Goal: Task Accomplishment & Management: Manage account settings

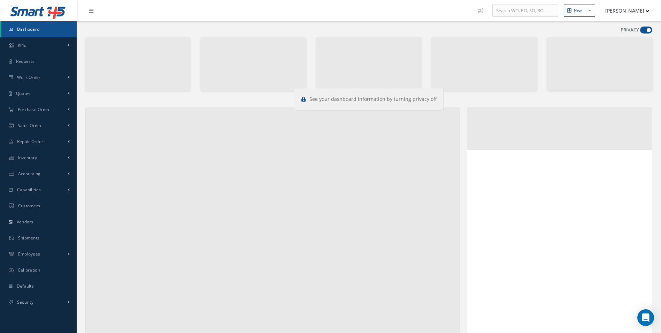
click at [650, 29] on span at bounding box center [646, 29] width 12 height 7
click at [640, 31] on input "checkbox" at bounding box center [640, 31] width 0 height 0
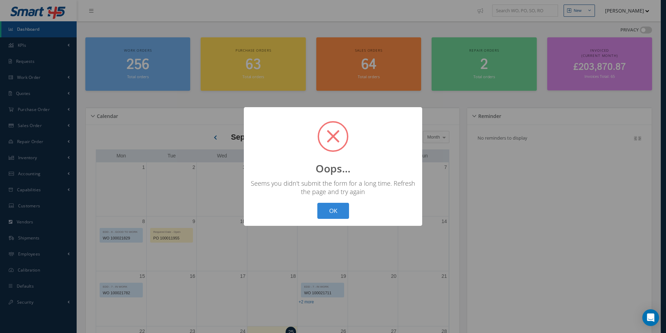
click at [650, 29] on div "? ! i Oops... × Seems you didn't submit the form for a long time. Refresh the p…" at bounding box center [333, 166] width 666 height 333
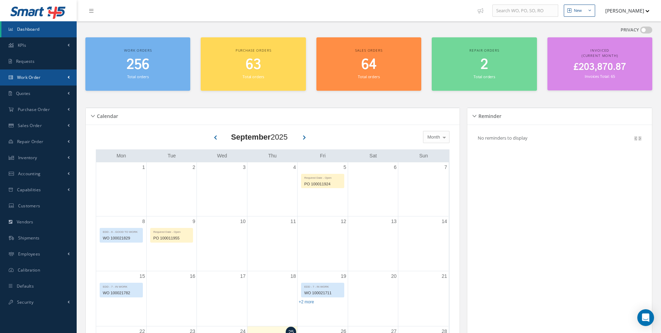
click at [43, 73] on link "Work Order" at bounding box center [38, 77] width 77 height 16
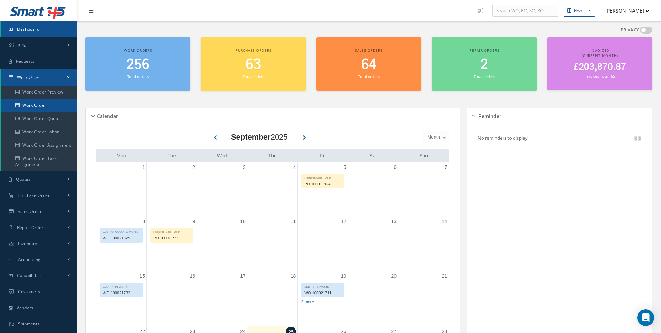
click at [42, 108] on link "Work Order" at bounding box center [38, 105] width 75 height 13
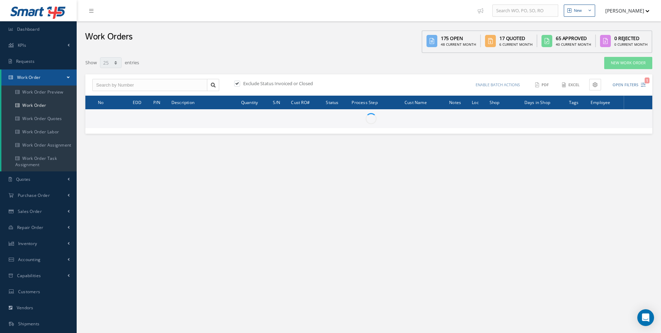
select select "25"
type input "All Work Request"
type input "All Work Performed"
type input "All Status"
type input "WO Part Status"
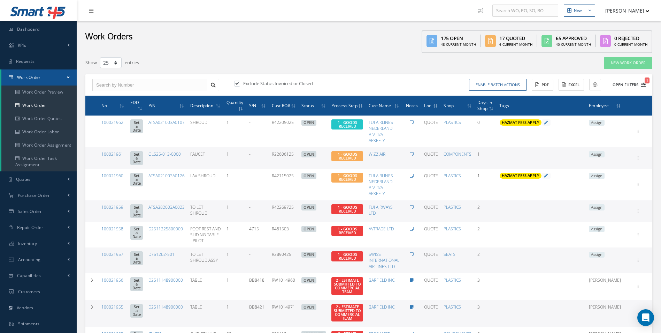
click at [642, 82] on button "Open Filters 1" at bounding box center [626, 85] width 39 height 12
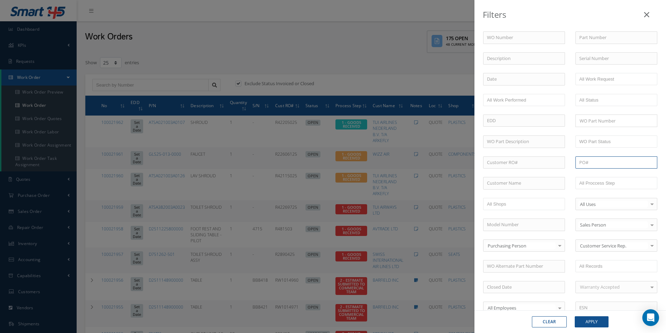
click at [599, 162] on input "text" at bounding box center [617, 162] width 82 height 13
paste input "P0051628"
type input "P0051628"
click at [597, 312] on div "Clear Apply" at bounding box center [571, 321] width 192 height 23
click at [595, 319] on button "Apply" at bounding box center [592, 321] width 34 height 11
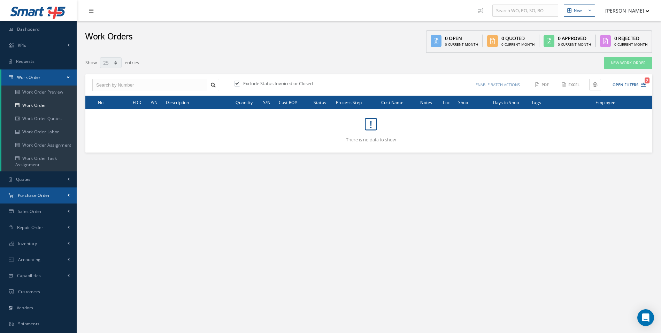
click at [37, 194] on span "Purchase Order" at bounding box center [34, 195] width 32 height 6
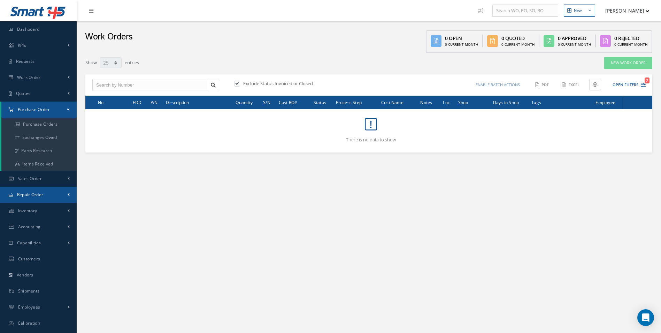
click at [35, 199] on link "Repair Order" at bounding box center [38, 194] width 77 height 16
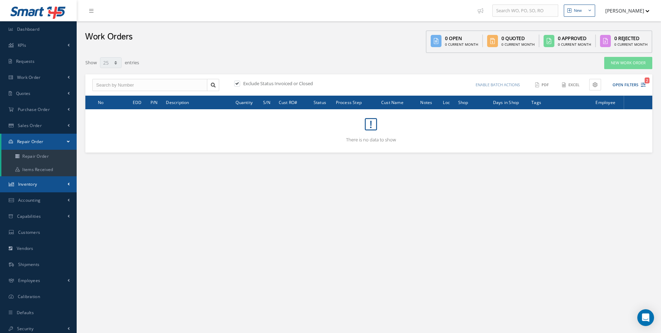
click at [35, 183] on span "Inventory" at bounding box center [27, 184] width 19 height 6
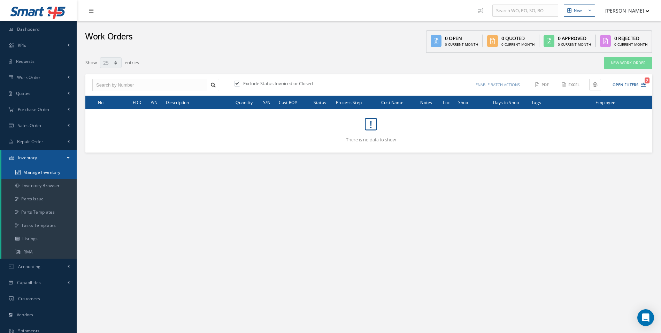
click at [35, 172] on link "Manage Inventory" at bounding box center [38, 172] width 75 height 13
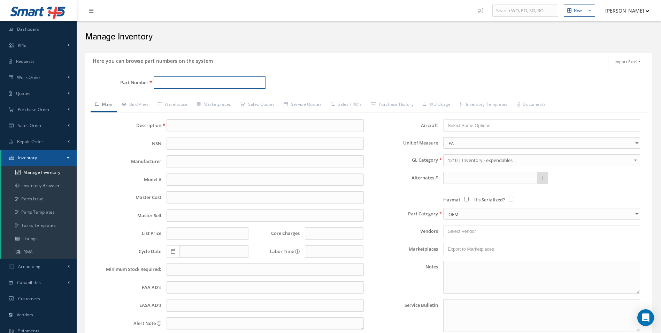
click at [191, 81] on input "Part Number" at bounding box center [210, 82] width 113 height 13
paste input "1002631-004"
click at [228, 101] on span "BAGGAGE BAR" at bounding box center [271, 100] width 105 height 7
type input "1002631-004"
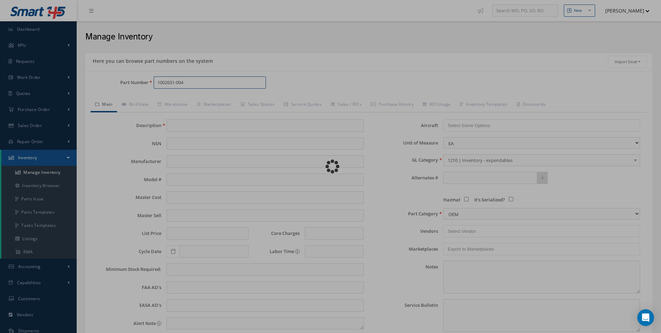
type input "BAGGAGE BAR"
type input "250.00"
type input "0.00"
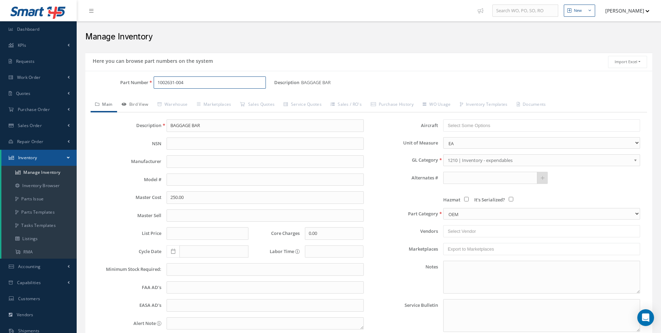
type input "1002631-004"
click at [146, 102] on link "Bird View" at bounding box center [135, 105] width 36 height 15
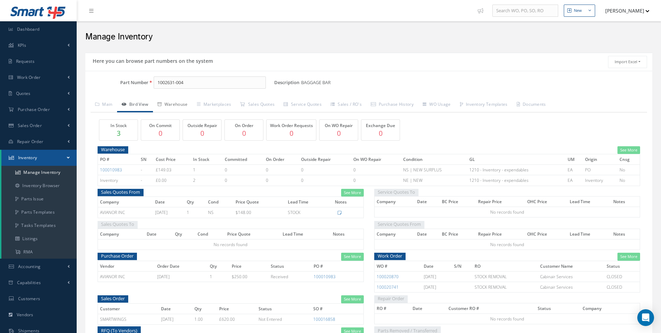
click at [175, 107] on link "Warehouse" at bounding box center [172, 105] width 39 height 15
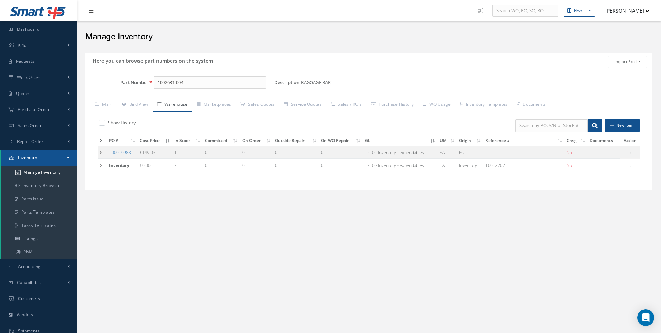
click at [104, 152] on td at bounding box center [102, 152] width 9 height 13
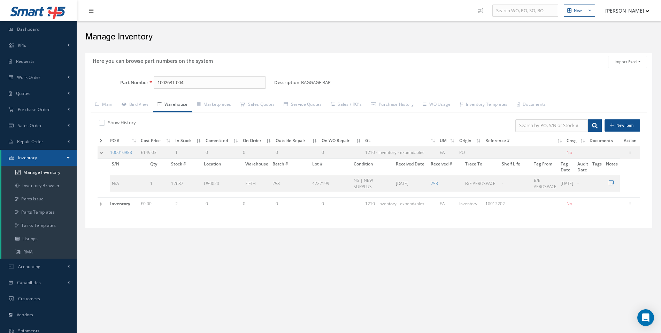
click at [102, 155] on td at bounding box center [103, 152] width 10 height 13
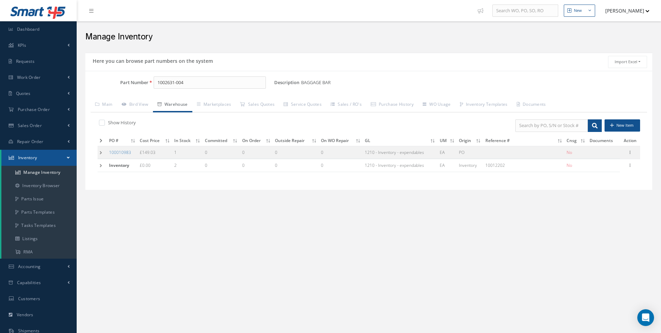
click at [99, 155] on td at bounding box center [102, 152] width 9 height 13
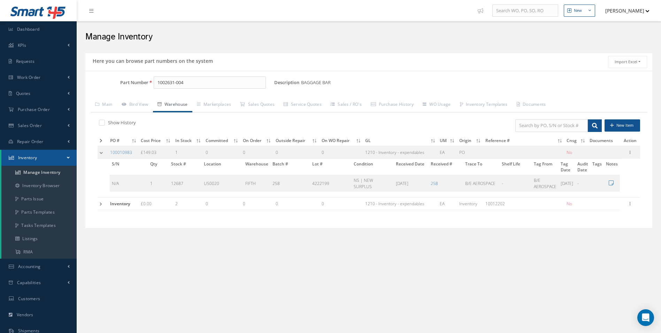
click at [99, 155] on td at bounding box center [103, 152] width 10 height 13
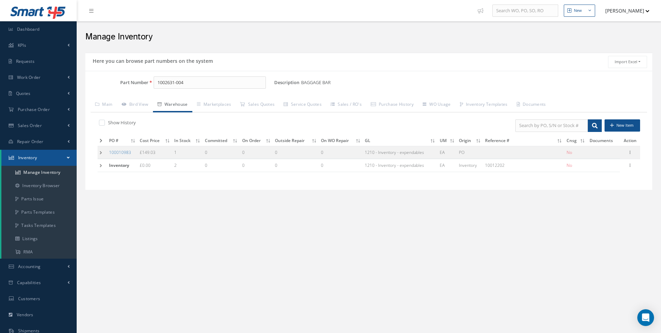
click at [99, 155] on td at bounding box center [102, 152] width 9 height 13
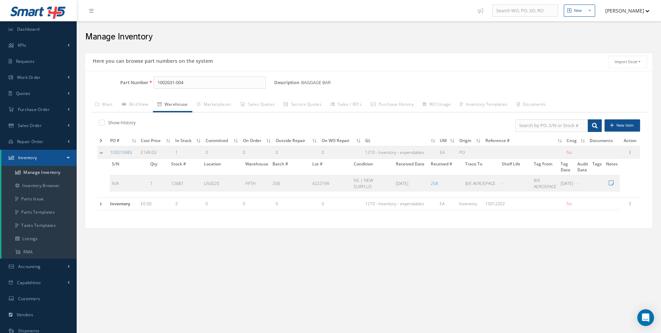
click at [100, 154] on td at bounding box center [103, 152] width 10 height 13
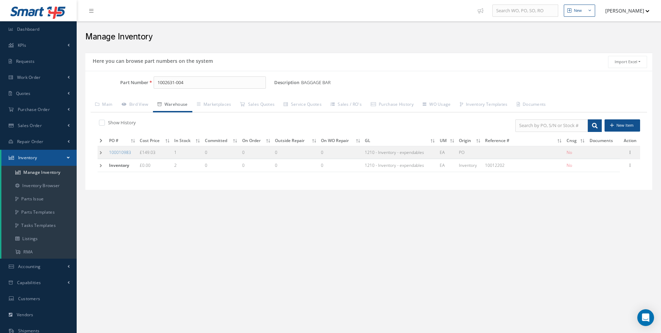
click at [100, 154] on td at bounding box center [102, 152] width 9 height 13
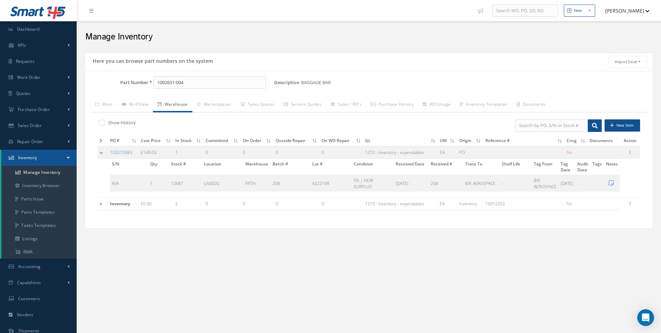
click at [100, 153] on td at bounding box center [103, 152] width 10 height 13
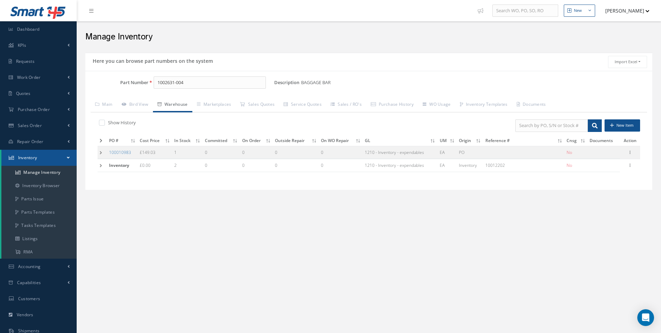
click at [171, 213] on div "New New Work Order New Purchase Order New Customer Quote New Sales Order New Re…" at bounding box center [369, 201] width 585 height 403
drag, startPoint x: 32, startPoint y: 72, endPoint x: 32, endPoint y: 76, distance: 3.8
click at [32, 72] on link "Work Order" at bounding box center [38, 77] width 77 height 16
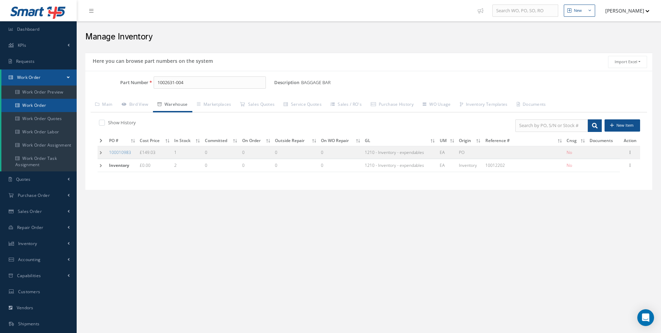
click at [38, 109] on link "Work Order" at bounding box center [38, 105] width 75 height 13
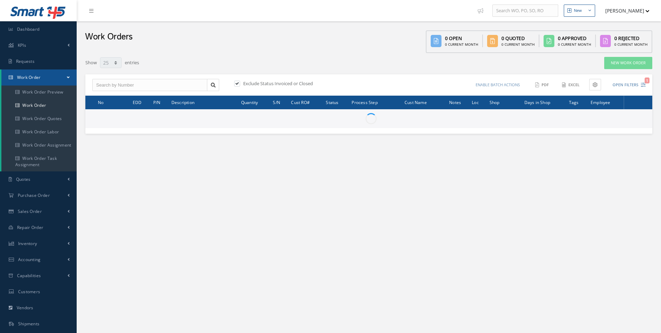
select select "25"
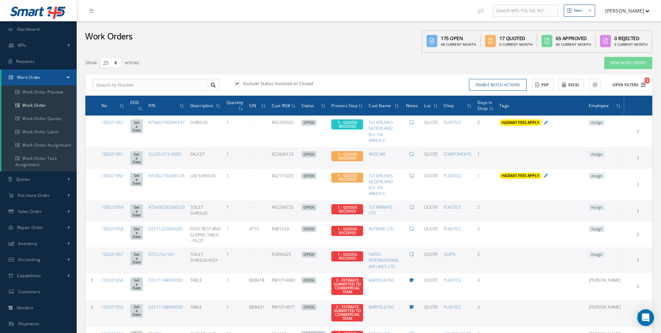
click at [639, 86] on button "Open Filters 1" at bounding box center [626, 85] width 39 height 12
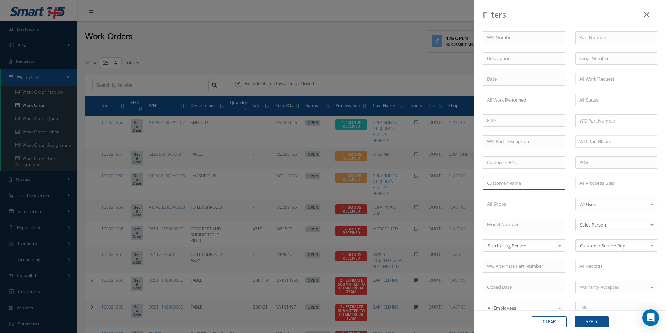
click at [510, 184] on input "text" at bounding box center [524, 183] width 82 height 13
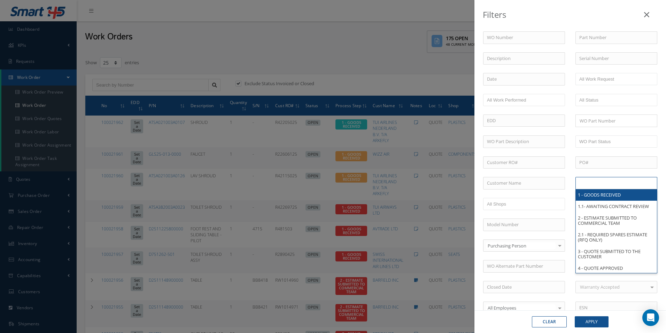
click at [594, 181] on input "text" at bounding box center [602, 182] width 44 height 9
click at [535, 182] on input "text" at bounding box center [524, 183] width 82 height 13
type input "All Proccess Step"
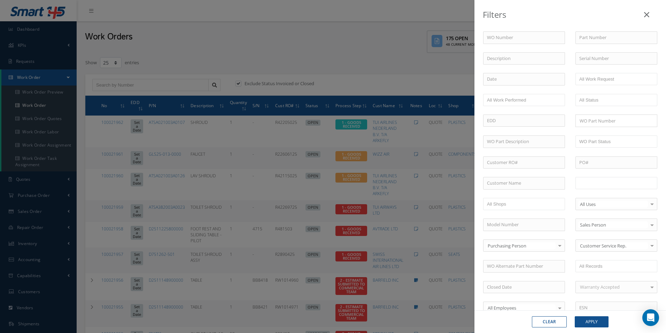
click at [607, 186] on input "text" at bounding box center [602, 182] width 44 height 9
click at [587, 329] on div "Clear Apply" at bounding box center [571, 321] width 192 height 23
click at [596, 319] on button "Apply" at bounding box center [592, 321] width 34 height 11
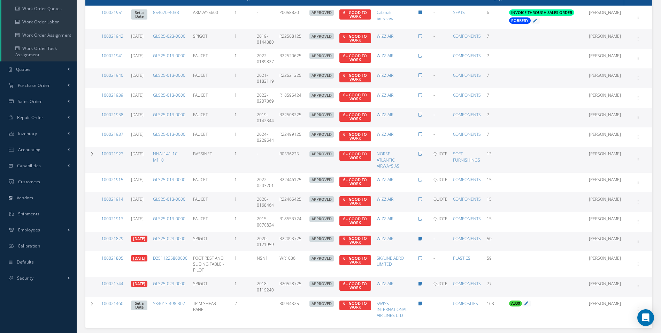
scroll to position [139, 0]
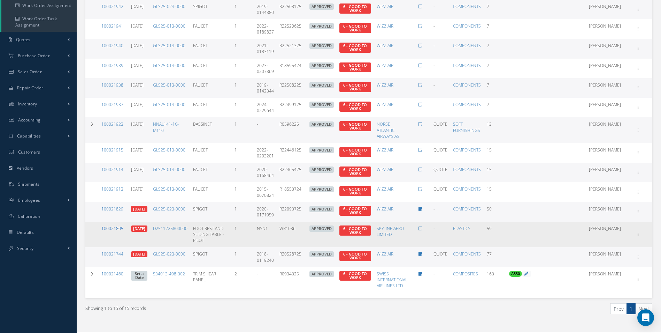
click at [109, 225] on td "100021805" at bounding box center [114, 233] width 30 height 25
click at [108, 227] on link "100021805" at bounding box center [112, 228] width 22 height 6
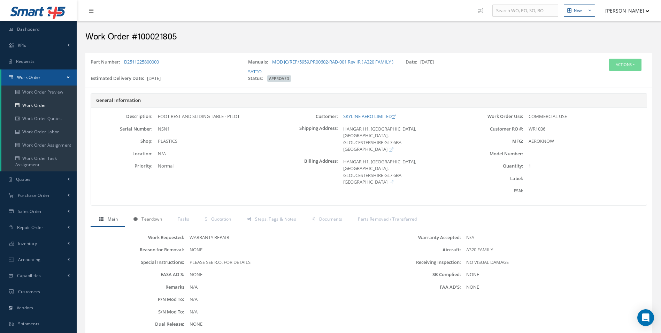
drag, startPoint x: 148, startPoint y: 220, endPoint x: 157, endPoint y: 220, distance: 9.1
click at [148, 220] on span "Teardown" at bounding box center [152, 219] width 20 height 6
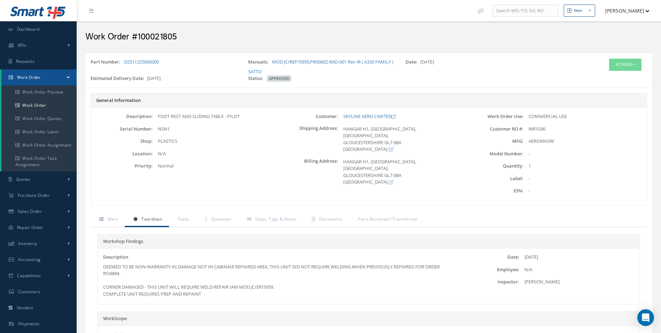
click at [155, 33] on h2 "Work Order #100021805" at bounding box center [368, 37] width 567 height 10
copy h2 "100021805"
click at [539, 129] on span "WR1036" at bounding box center [537, 128] width 17 height 6
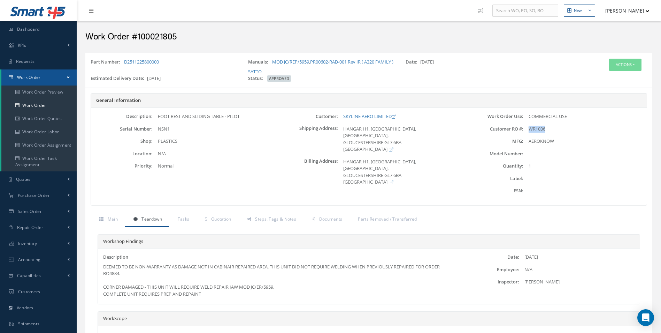
copy span "WR1036"
drag, startPoint x: 157, startPoint y: 65, endPoint x: 125, endPoint y: 62, distance: 32.6
click at [125, 62] on div "Part Number: D2511225800000" at bounding box center [164, 67] width 158 height 16
copy link "D2511225800000"
drag, startPoint x: 342, startPoint y: 116, endPoint x: 393, endPoint y: 118, distance: 51.3
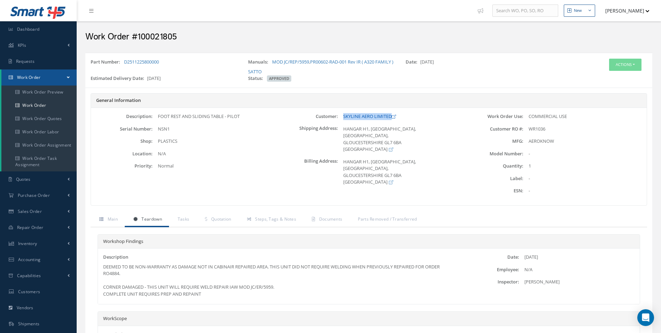
click at [393, 118] on div "SKYLINE AERO LIMITED" at bounding box center [399, 116] width 123 height 7
click at [354, 118] on link "SKYLINE AERO LIMITED" at bounding box center [369, 116] width 53 height 6
drag, startPoint x: 354, startPoint y: 120, endPoint x: 346, endPoint y: 116, distance: 9.4
click at [354, 120] on div "Customer: SKYLINE AERO LIMITED Shipping Address: HANGAR H1, COTSWOLD AIRPORT, C…" at bounding box center [368, 156] width 185 height 87
drag, startPoint x: 341, startPoint y: 116, endPoint x: 390, endPoint y: 118, distance: 49.9
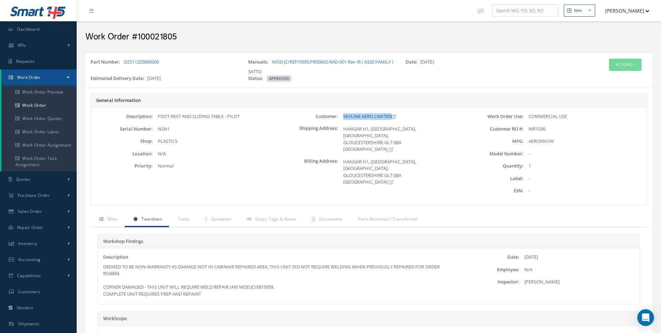
click at [390, 118] on div "SKYLINE AERO LIMITED" at bounding box center [399, 116] width 123 height 7
copy link "SKYLINE AERO LIMITED"
click at [233, 291] on div "DEEMED TO BE NON-WARRANTY AS DAMAGE NOT IN CABINAIR REPAIRED AREA. THIS UNIT DI…" at bounding box center [278, 280] width 351 height 34
drag, startPoint x: 155, startPoint y: 289, endPoint x: 208, endPoint y: 292, distance: 53.4
click at [208, 292] on div "DEEMED TO BE NON-WARRANTY AS DAMAGE NOT IN CABINAIR REPAIRED AREA. THIS UNIT DI…" at bounding box center [278, 280] width 351 height 34
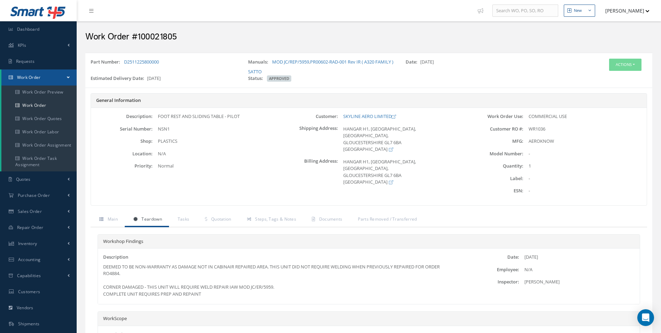
drag, startPoint x: 208, startPoint y: 292, endPoint x: 178, endPoint y: 285, distance: 30.4
copy div "THIS UNIT WILL REQUIRE WELD REPAIR IAW MOD JC/ER/5959. COMPLETE UNIT REQUIRES P…"
click at [323, 221] on span "Documents" at bounding box center [330, 219] width 23 height 6
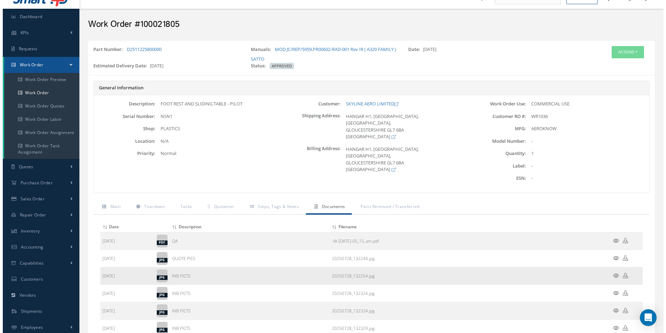
scroll to position [35, 0]
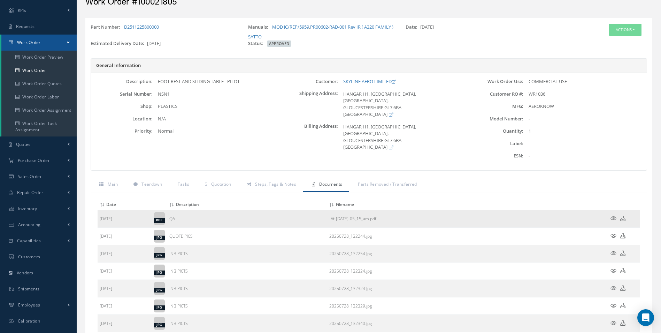
click at [613, 218] on icon at bounding box center [614, 217] width 6 height 5
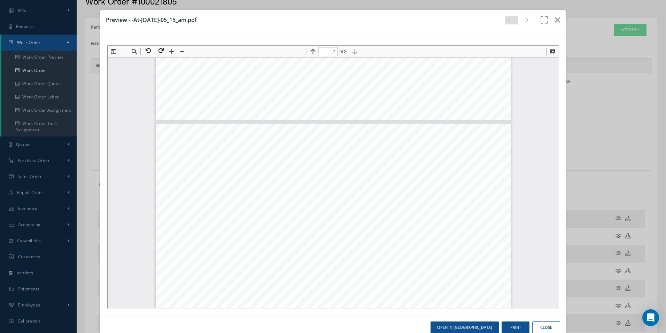
scroll to position [157, 0]
type input "1"
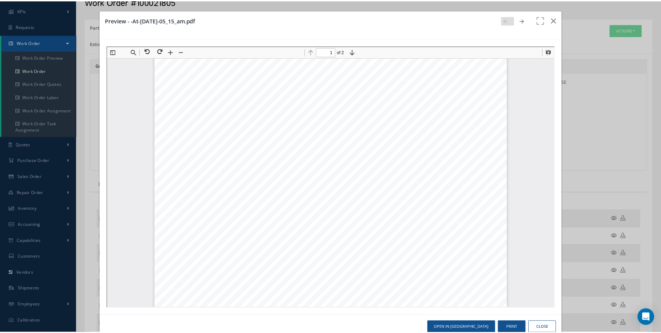
scroll to position [0, 0]
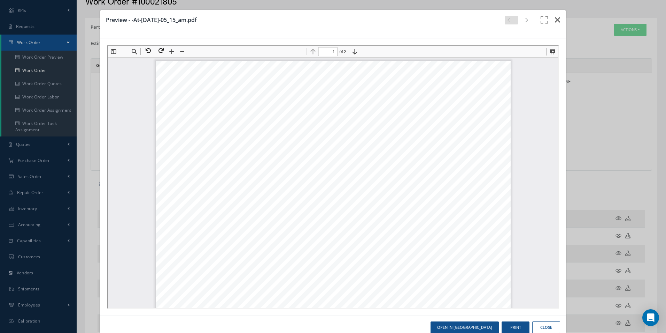
click at [555, 18] on icon "button" at bounding box center [557, 20] width 5 height 8
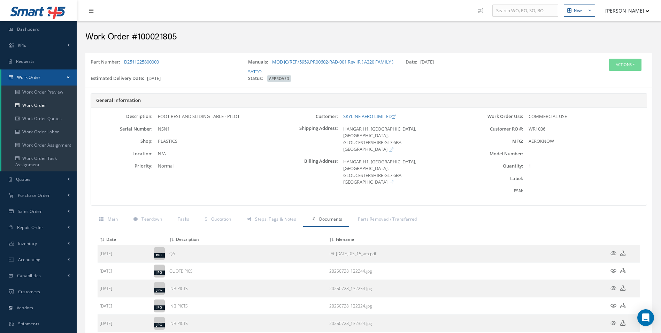
drag, startPoint x: 197, startPoint y: 68, endPoint x: 190, endPoint y: 68, distance: 7.3
click at [197, 68] on div "Part Number: D2511225800000" at bounding box center [164, 67] width 158 height 16
drag, startPoint x: 178, startPoint y: 67, endPoint x: 124, endPoint y: 64, distance: 53.4
click at [124, 64] on div "Part Number: D2511225800000" at bounding box center [164, 67] width 158 height 16
copy link "D2511225800000"
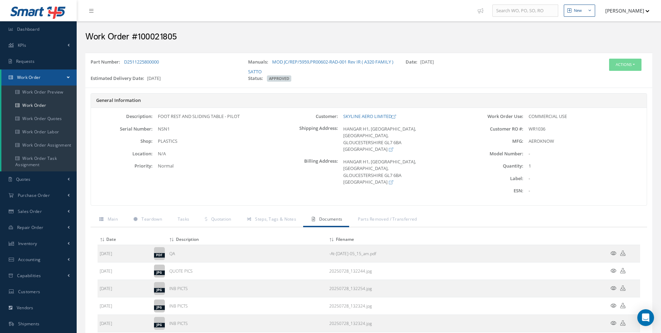
click at [532, 129] on span "WR1036" at bounding box center [537, 128] width 17 height 6
copy span "WR1036"
drag, startPoint x: 158, startPoint y: 221, endPoint x: 183, endPoint y: 234, distance: 28.1
click at [158, 221] on span "Teardown" at bounding box center [152, 219] width 20 height 6
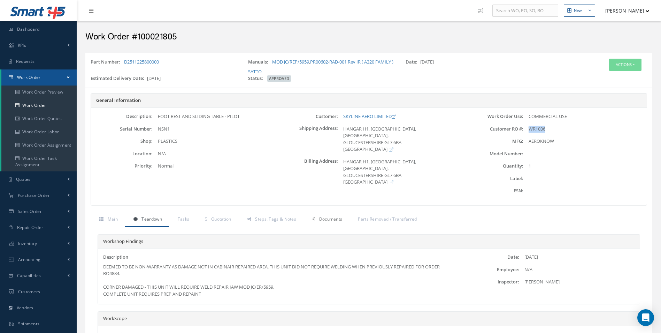
click at [341, 216] on span "Documents" at bounding box center [330, 219] width 23 height 6
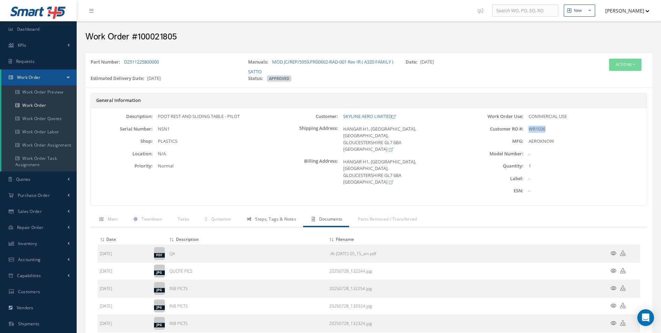
click at [282, 217] on span "Steps, Tags & Notes" at bounding box center [275, 219] width 41 height 6
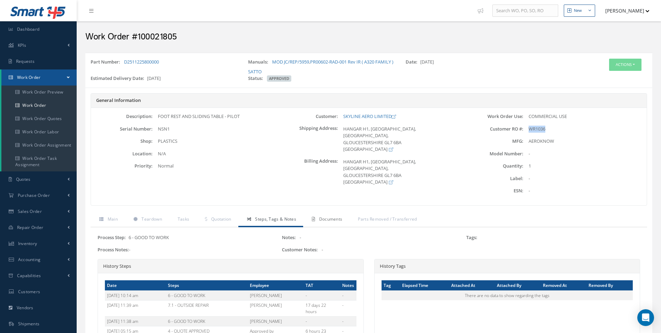
click at [329, 216] on span "Documents" at bounding box center [330, 219] width 23 height 6
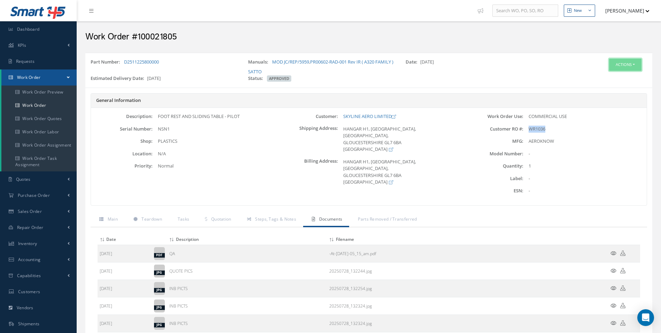
click at [620, 66] on button "Actions" at bounding box center [625, 65] width 32 height 12
click at [602, 80] on link "Edit" at bounding box center [615, 77] width 56 height 9
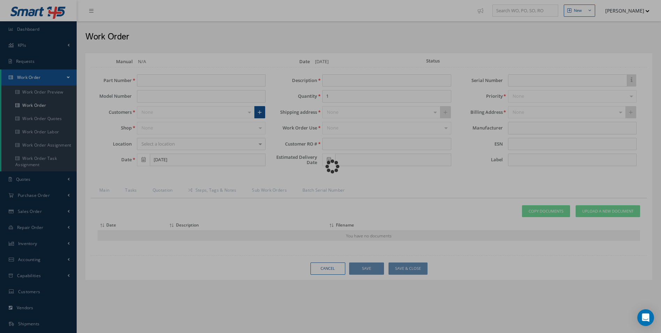
type input "D2511225800000"
type input "[DATE]"
type input "FOOT REST AND SLIDING TABLE - PILOT"
type input "WR1036"
type input "[DATE]"
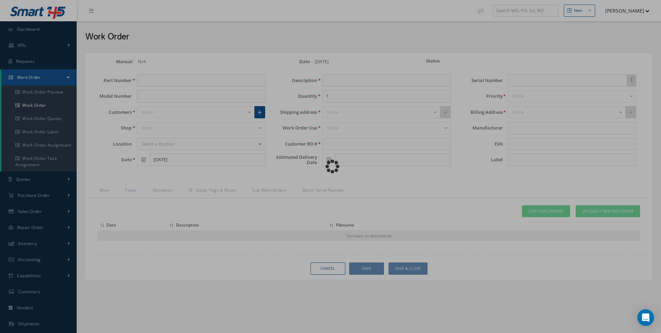
type input "NSN1"
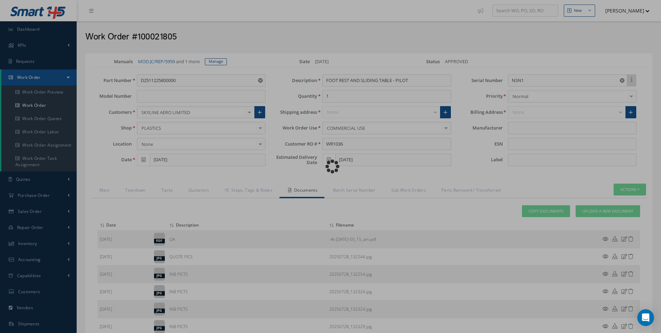
type input "AEROKNOW"
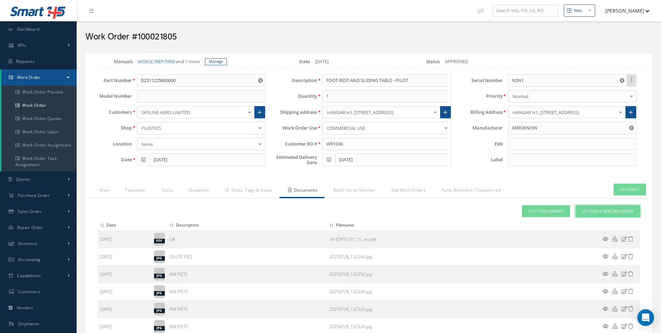
click at [598, 213] on span "Upload a New Document" at bounding box center [607, 211] width 51 height 6
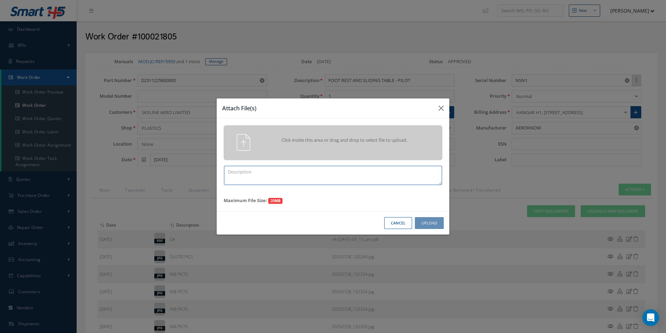
click at [276, 182] on textarea at bounding box center [333, 175] width 218 height 19
type textarea "FINISH"
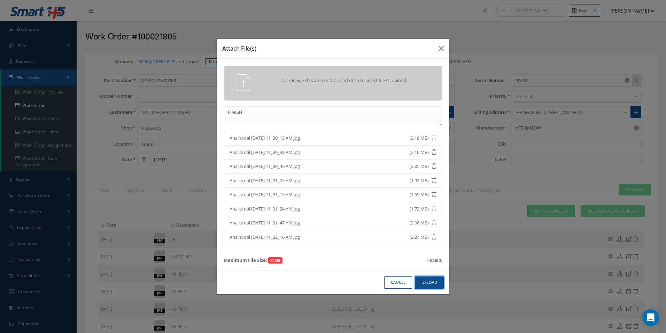
click at [425, 279] on button "Upload" at bounding box center [429, 282] width 29 height 12
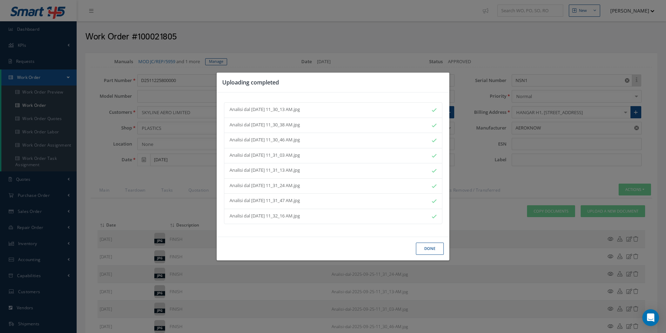
click at [422, 256] on div "Done" at bounding box center [333, 248] width 233 height 24
click at [414, 240] on div "Done" at bounding box center [333, 248] width 233 height 24
click at [446, 244] on div "Done" at bounding box center [333, 248] width 233 height 24
click at [420, 250] on button "Done" at bounding box center [430, 248] width 28 height 12
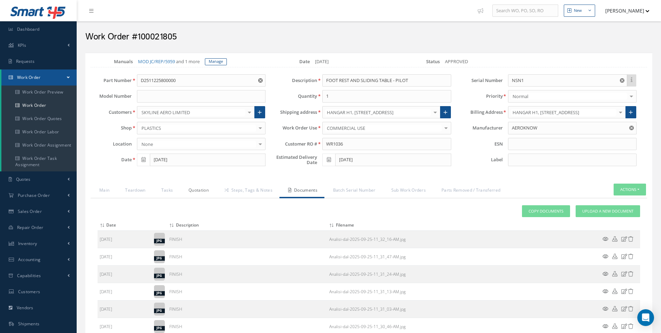
click at [194, 185] on link "Quotation" at bounding box center [198, 190] width 36 height 15
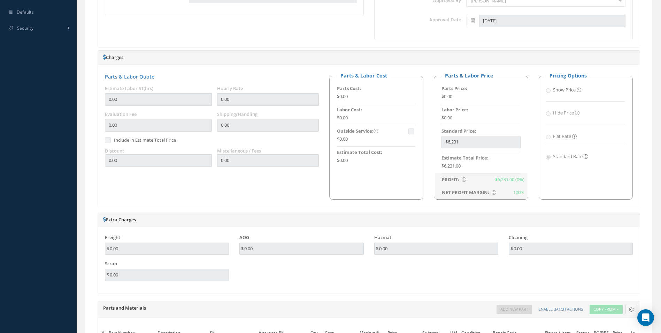
scroll to position [46, 0]
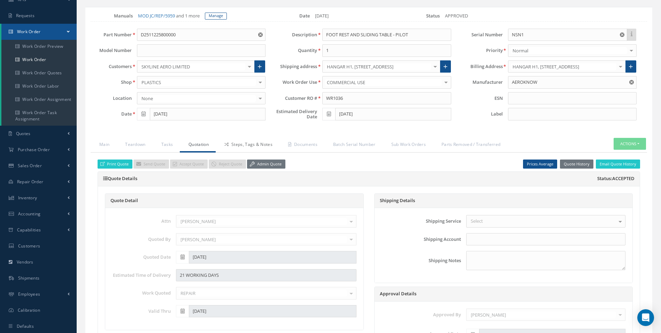
click at [249, 138] on link "Steps, Tags & Notes" at bounding box center [248, 145] width 64 height 15
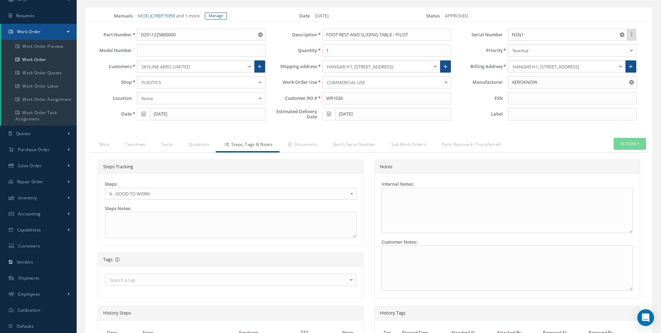
click at [128, 188] on link "6 - GOOD TO WORK" at bounding box center [231, 194] width 252 height 12
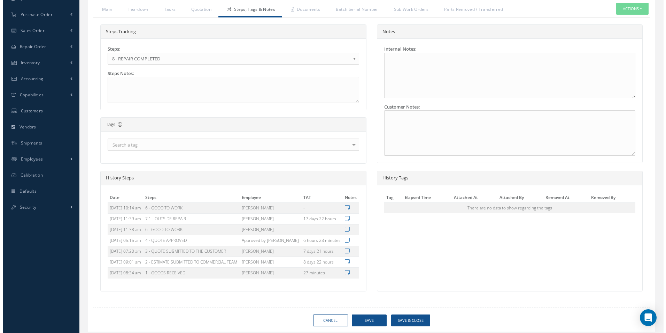
scroll to position [241, 0]
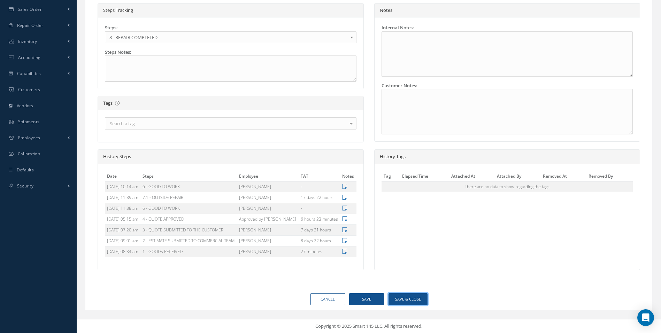
click at [406, 296] on button "Save & Close" at bounding box center [408, 299] width 39 height 12
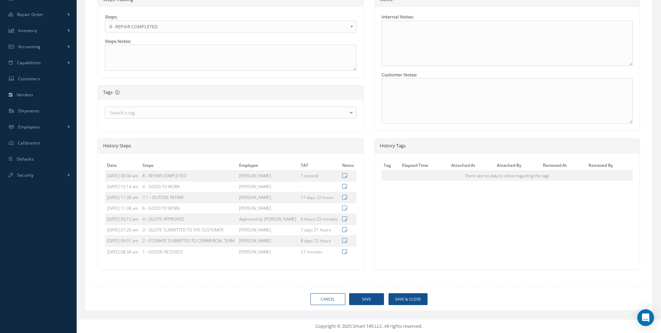
type input "AEROKNOW"
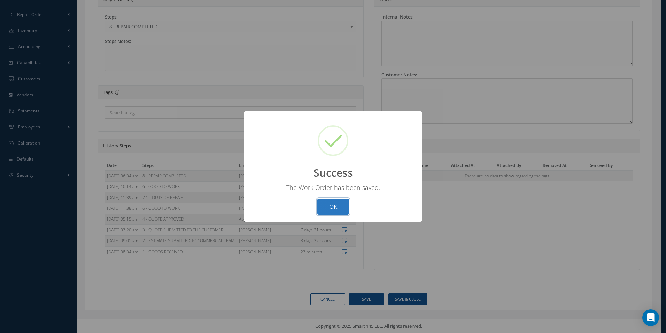
click at [337, 202] on button "OK" at bounding box center [334, 206] width 32 height 16
select select "25"
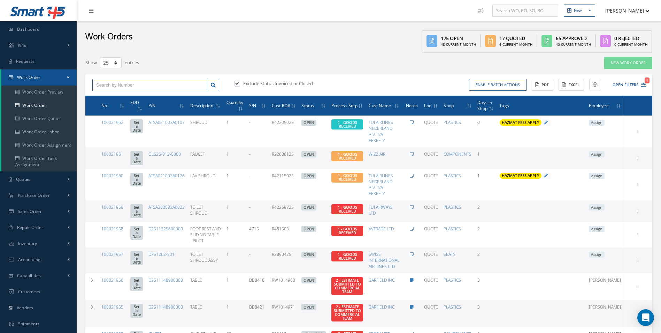
click at [117, 86] on input "text" at bounding box center [149, 85] width 115 height 13
type input "100021805"
click at [115, 96] on span "100021805" at bounding box center [106, 97] width 21 height 5
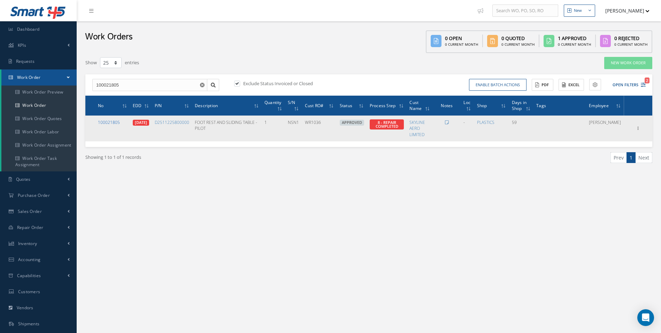
click at [114, 122] on link "100021805" at bounding box center [109, 122] width 22 height 6
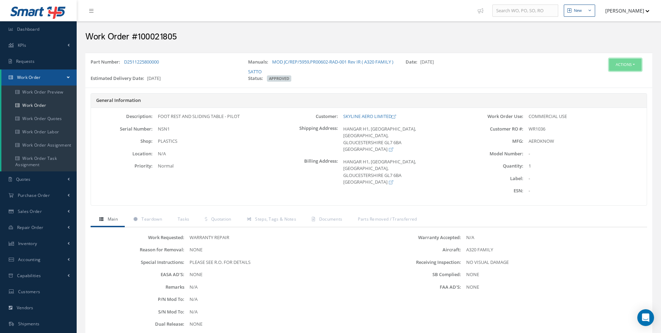
click at [620, 66] on button "Actions" at bounding box center [625, 65] width 32 height 12
click at [604, 76] on link "Edit" at bounding box center [615, 77] width 56 height 9
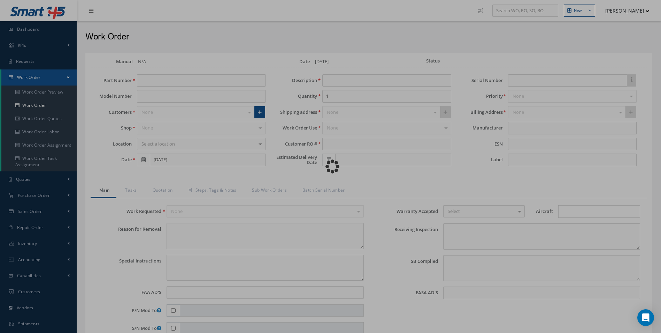
type input "D2511225800000"
type input "[DATE]"
type input "FOOT REST AND SLIDING TABLE - PILOT"
type input "WR1036"
type input "[DATE]"
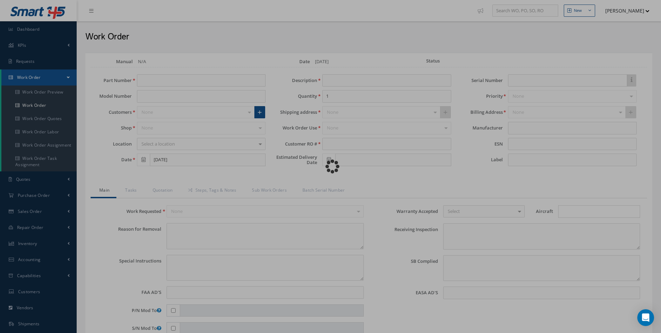
type input "NSN1"
type textarea "NONE"
type textarea "PLEASE SEE R.O. FOR DETAILS"
type input "NONE"
type textarea "NO VISUAL DAMAGE"
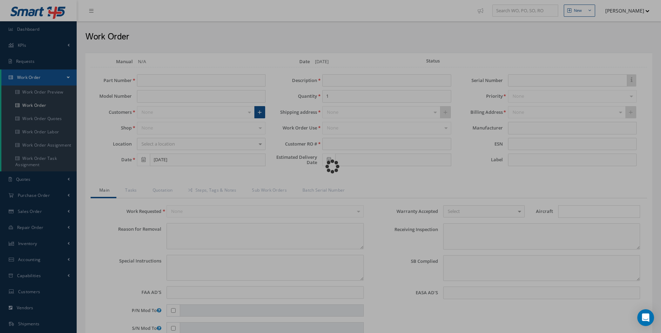
type textarea "NONE"
type input "NONE"
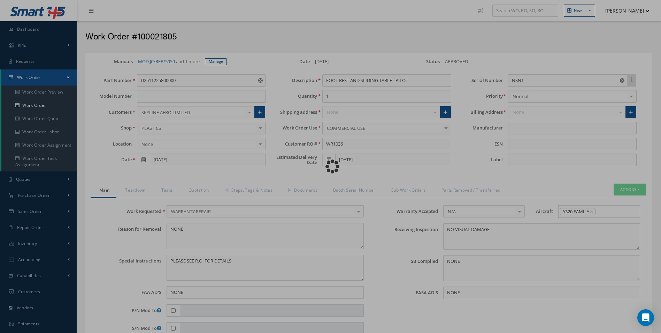
type input "AEROKNOW"
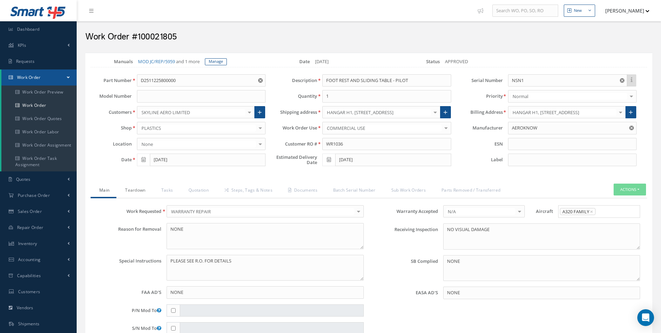
click at [136, 195] on link "Teardown" at bounding box center [134, 190] width 36 height 15
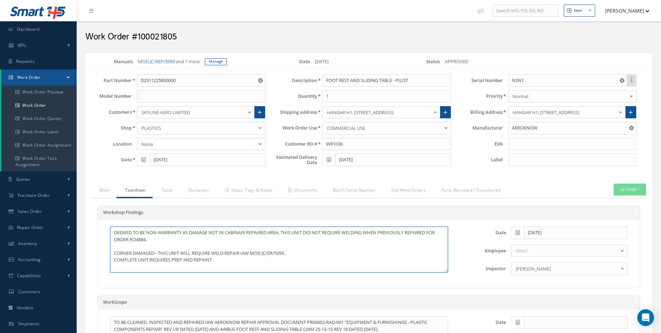
click at [292, 257] on textarea "DEEMED TO BE NON-WARRANTY AS DAMAGE NOT IN CABINAIR REPAIRED AREA. THIS UNIT DI…" at bounding box center [279, 249] width 338 height 46
drag, startPoint x: 288, startPoint y: 254, endPoint x: 213, endPoint y: 254, distance: 74.2
click at [213, 254] on textarea "DEEMED TO BE NON-WARRANTY AS DAMAGE NOT IN CABINAIR REPAIRED AREA. THIS UNIT DI…" at bounding box center [279, 249] width 338 height 46
click at [261, 191] on link "Steps, Tags & Notes" at bounding box center [248, 190] width 64 height 15
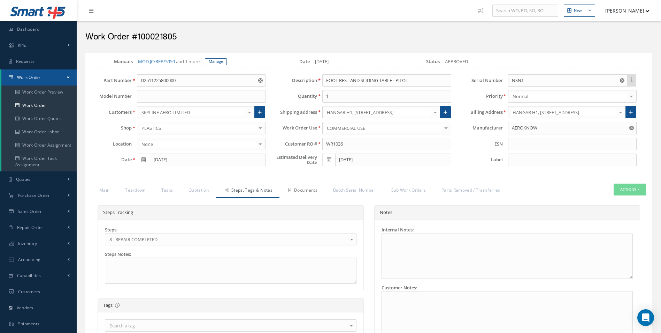
click at [297, 193] on link "Documents" at bounding box center [302, 190] width 45 height 15
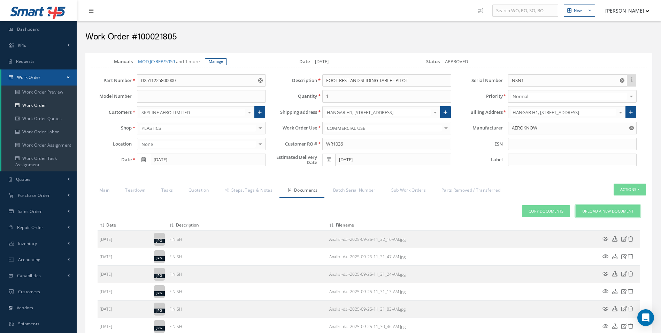
click at [594, 213] on span "Upload a New Document" at bounding box center [607, 211] width 51 height 6
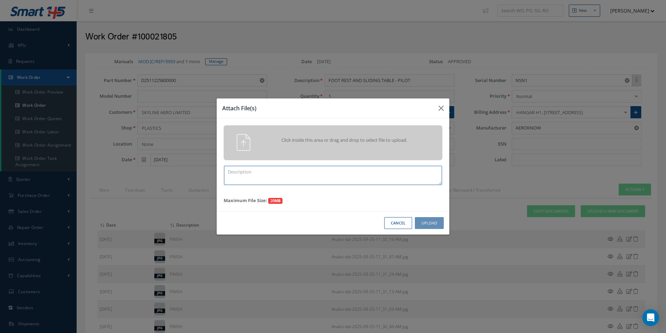
click at [260, 169] on textarea at bounding box center [333, 175] width 218 height 19
paste textarea "WELD REPAIR IAW MOD JC/ER/5959"
type textarea "WELD REPAIR IAW MOD JC/ER/5959"
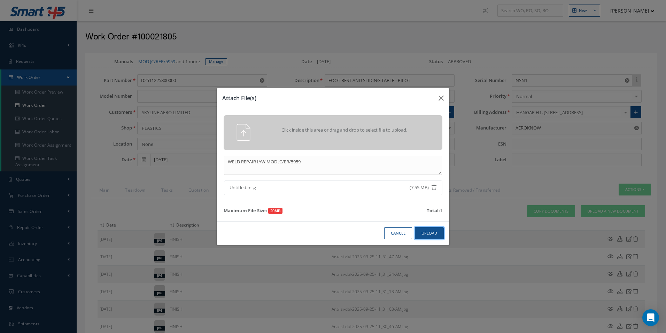
click at [424, 229] on button "Upload" at bounding box center [429, 233] width 29 height 12
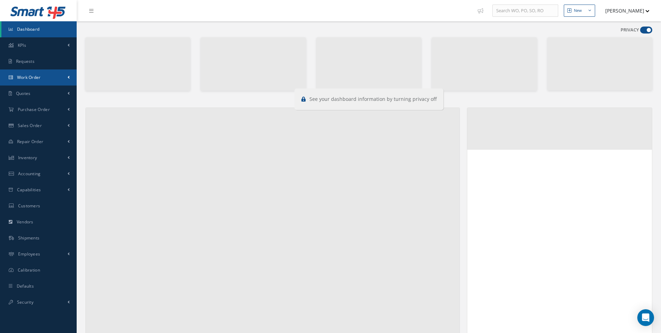
click at [60, 71] on link "Work Order" at bounding box center [38, 77] width 77 height 16
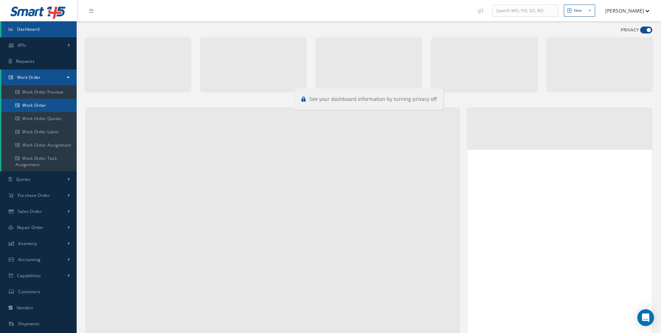
click at [41, 103] on link "Work Order" at bounding box center [38, 105] width 75 height 13
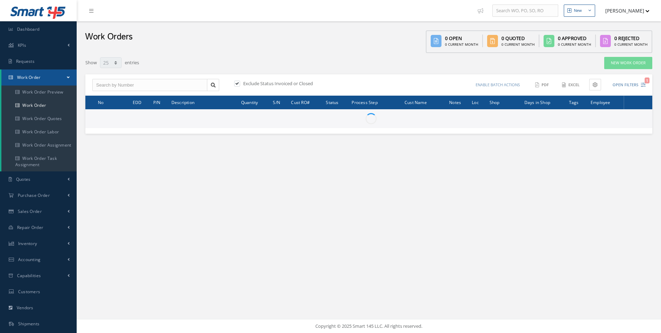
select select "25"
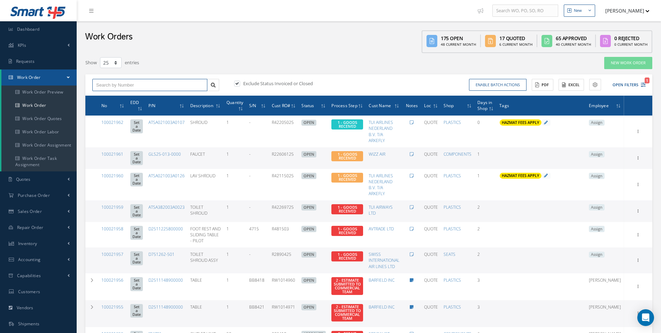
click at [151, 88] on input "text" at bounding box center [149, 85] width 115 height 13
type input "100021805"
click at [143, 100] on div "100021805" at bounding box center [149, 97] width 107 height 7
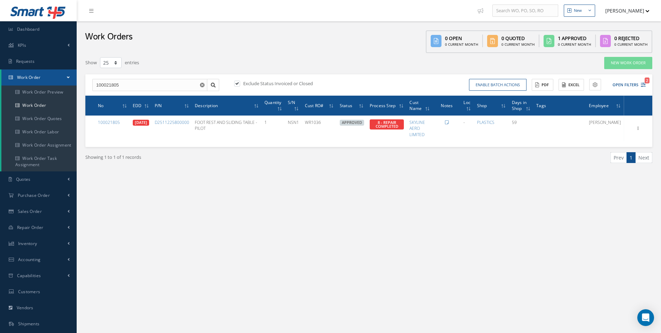
click at [452, 204] on div "New New Work Order New Purchase Order New Customer Quote New Sales Order New Re…" at bounding box center [369, 198] width 585 height 396
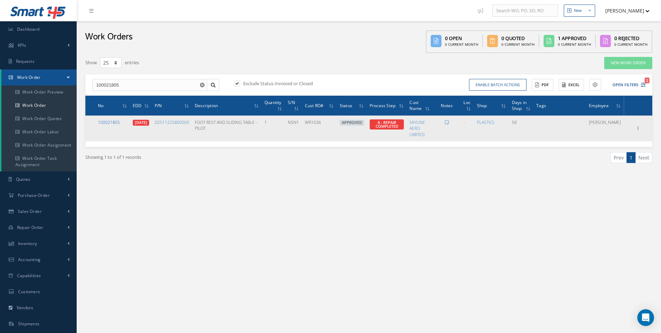
click at [106, 123] on link "100021805" at bounding box center [109, 122] width 22 height 6
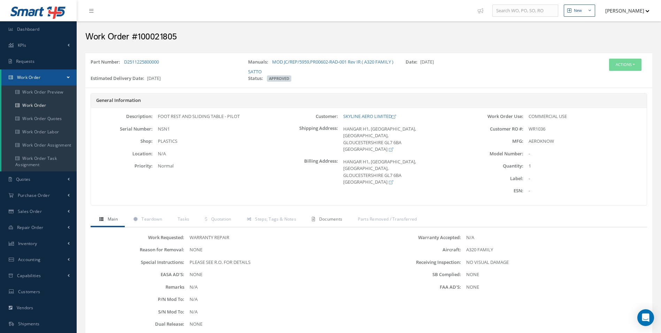
click at [320, 223] on link "Documents" at bounding box center [326, 219] width 46 height 15
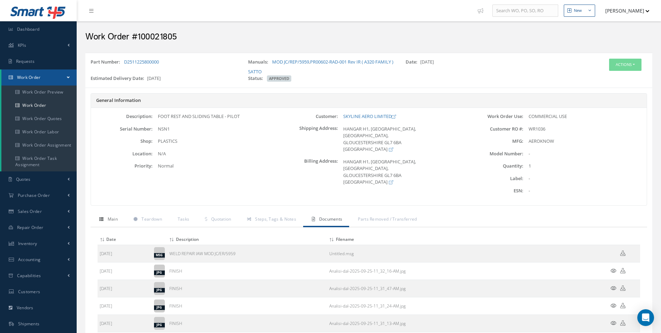
click at [98, 223] on link "Main" at bounding box center [108, 219] width 34 height 15
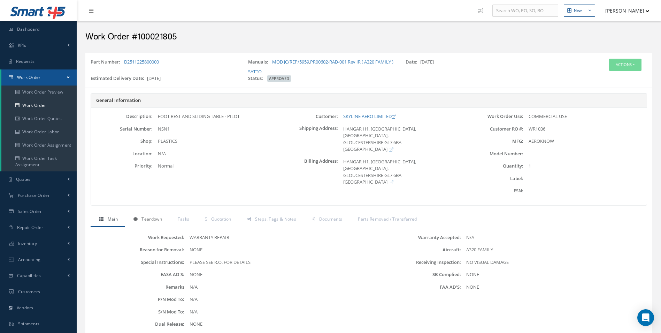
click at [143, 212] on link "Teardown" at bounding box center [147, 219] width 44 height 15
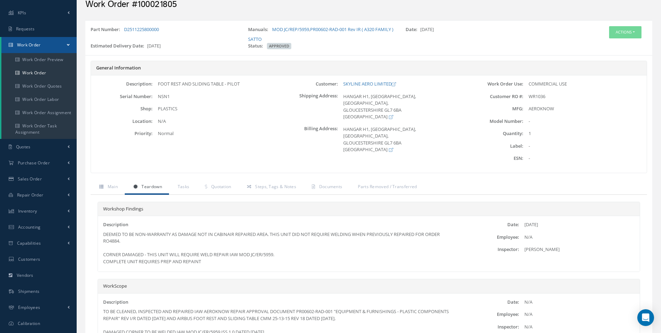
scroll to position [70, 0]
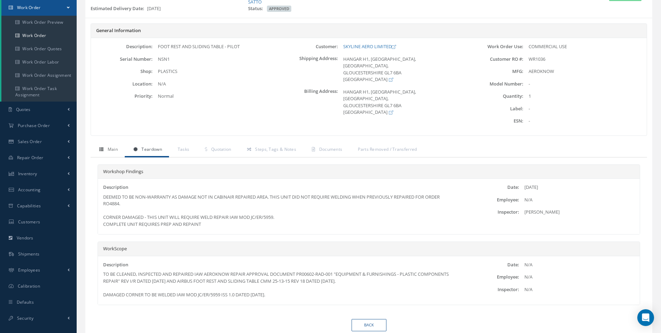
click at [114, 148] on span "Main" at bounding box center [113, 149] width 10 height 6
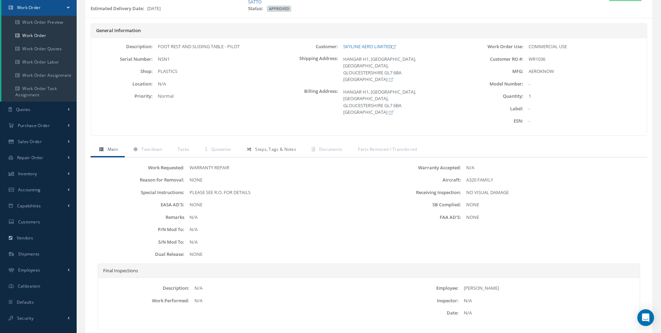
click at [273, 148] on span "Steps, Tags & Notes" at bounding box center [275, 149] width 41 height 6
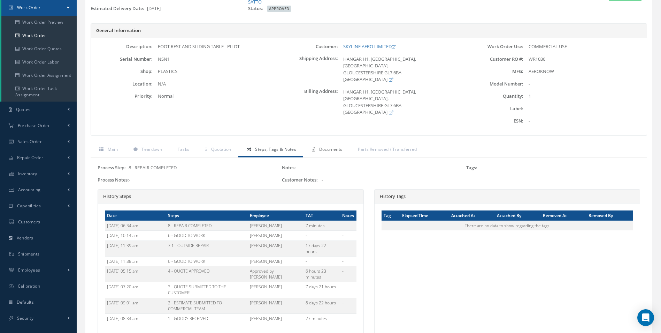
click at [334, 146] on span "Documents" at bounding box center [330, 149] width 23 height 6
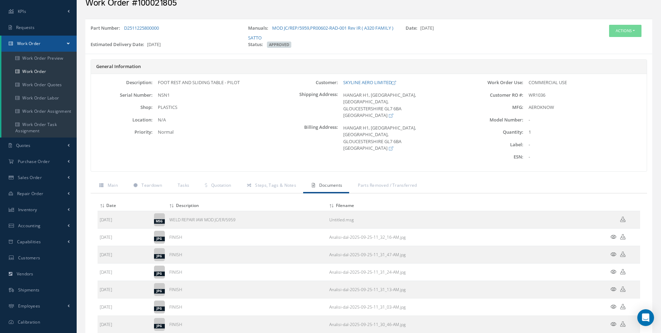
scroll to position [0, 0]
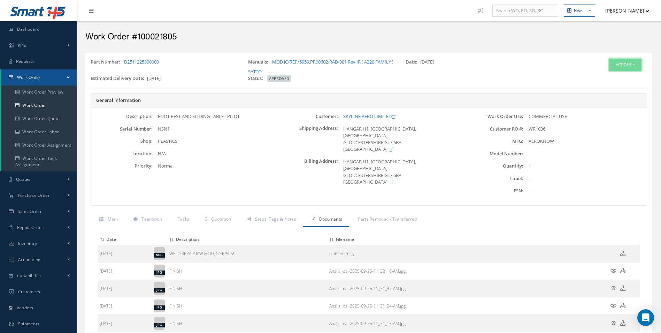
click at [613, 68] on button "Actions" at bounding box center [625, 65] width 32 height 12
click at [595, 75] on link "Edit" at bounding box center [615, 77] width 56 height 9
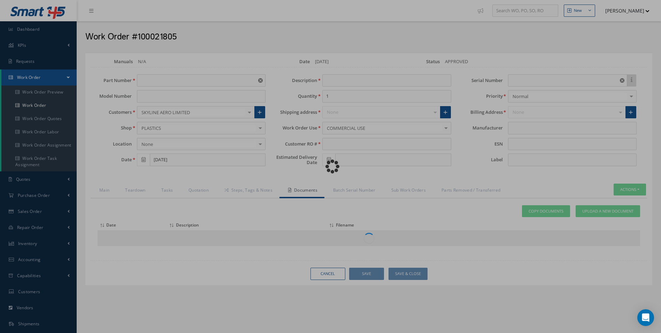
type input "D2511225800000"
type input "07/28/2025"
type input "FOOT REST AND SLIDING TABLE - PILOT"
type input "WR1036"
type input "[DATE]"
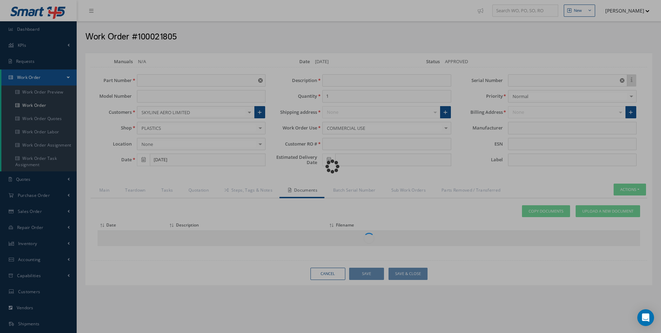
type input "NSN1"
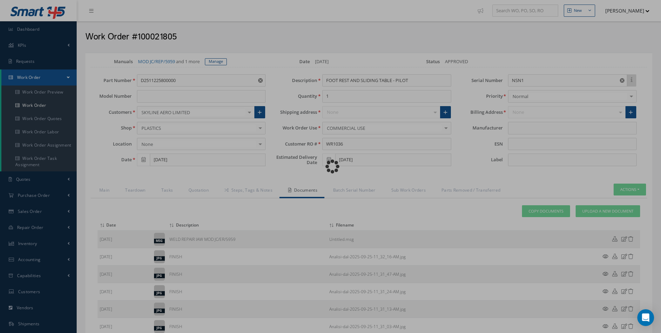
click at [331, 166] on div "Loading…" at bounding box center [331, 166] width 0 height 0
type input "AEROKNOW"
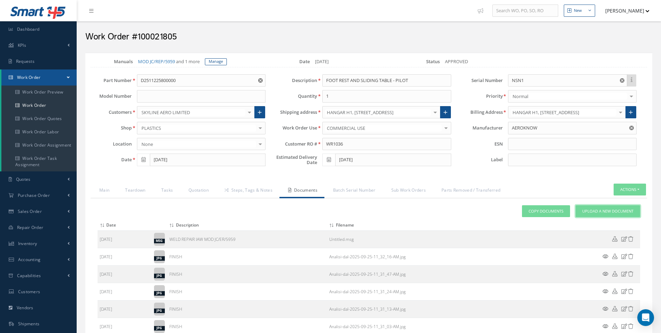
click at [615, 209] on span "Upload a New Document" at bounding box center [607, 211] width 51 height 6
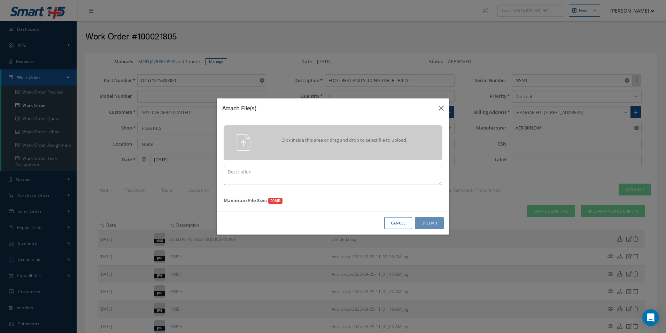
click at [272, 171] on textarea at bounding box center [333, 175] width 218 height 19
paste textarea "WELD REPAIR IAW MOD JC/ER/5959"
type textarea "C OF C WELD REPAIR IAW MOD JC/ER/5959"
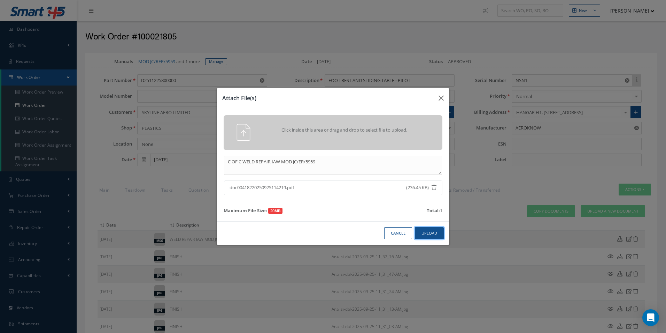
click at [434, 230] on button "Upload" at bounding box center [429, 233] width 29 height 12
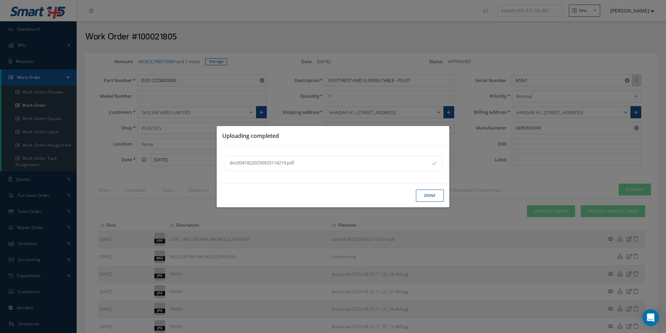
click at [435, 198] on button "Done" at bounding box center [430, 195] width 28 height 12
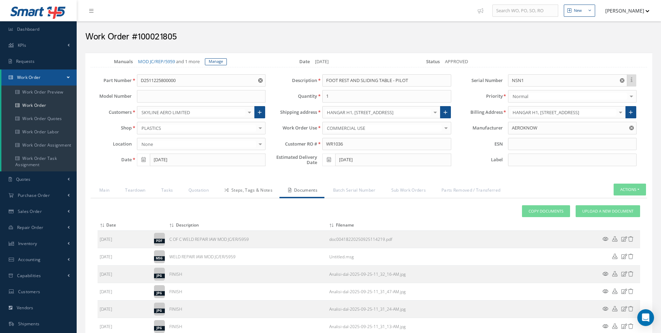
click at [241, 188] on link "Steps, Tags & Notes" at bounding box center [248, 190] width 64 height 15
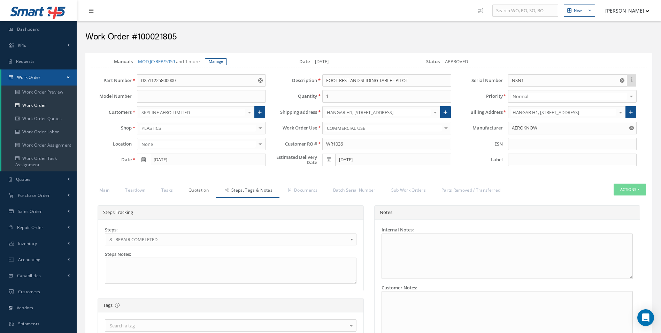
click at [204, 193] on link "Quotation" at bounding box center [198, 190] width 36 height 15
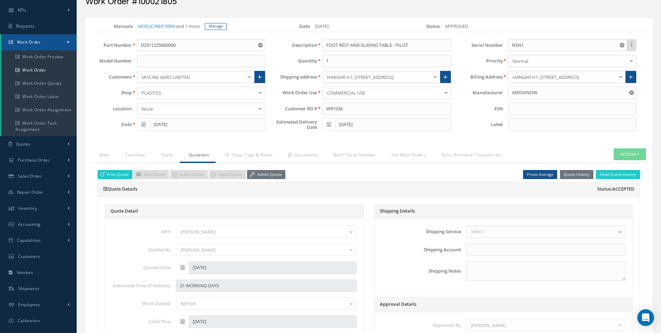
scroll to position [105, 0]
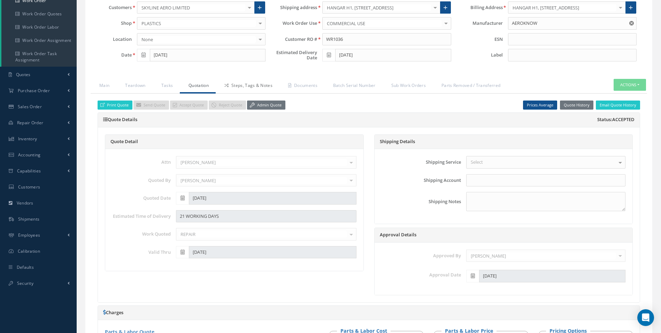
click at [261, 82] on link "Steps, Tags & Notes" at bounding box center [248, 86] width 64 height 15
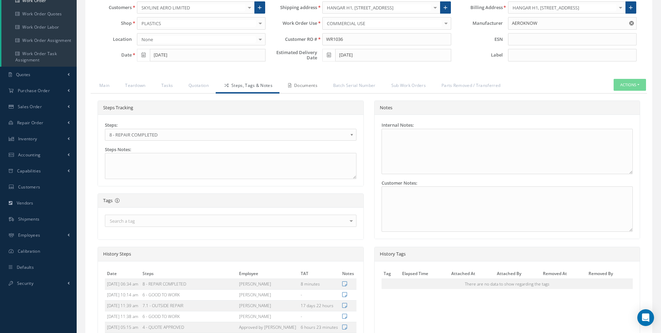
click at [299, 85] on link "Documents" at bounding box center [302, 86] width 45 height 15
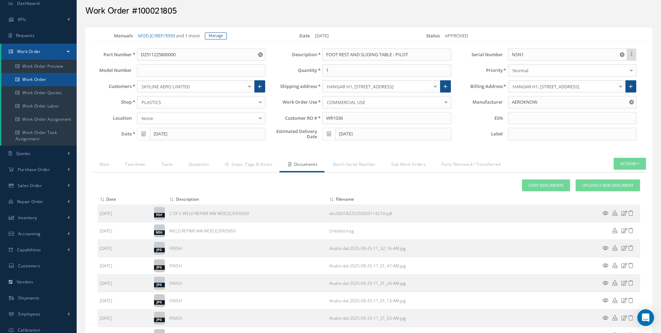
scroll to position [0, 0]
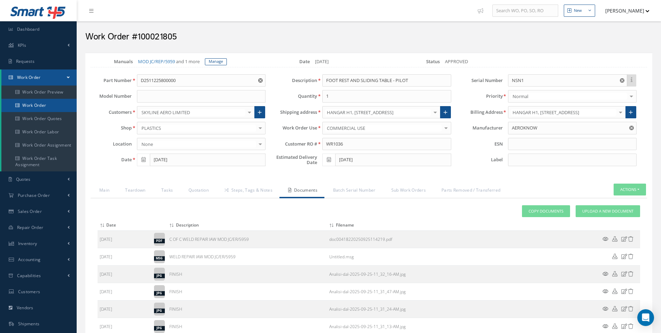
click at [34, 104] on link "Work Order" at bounding box center [38, 105] width 75 height 13
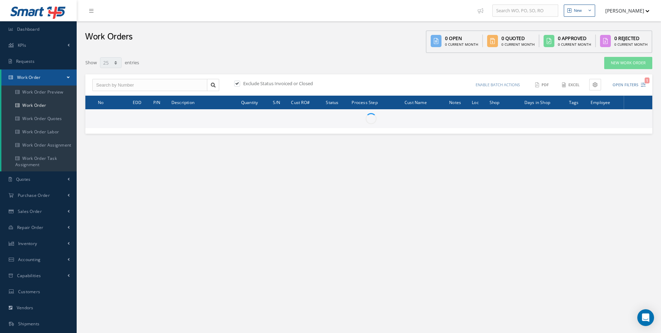
select select "25"
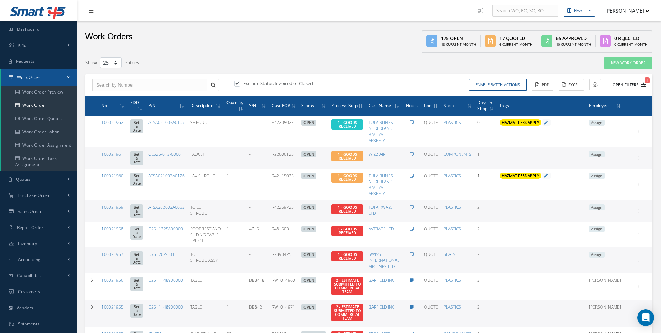
click at [644, 82] on icon "1" at bounding box center [643, 84] width 5 height 5
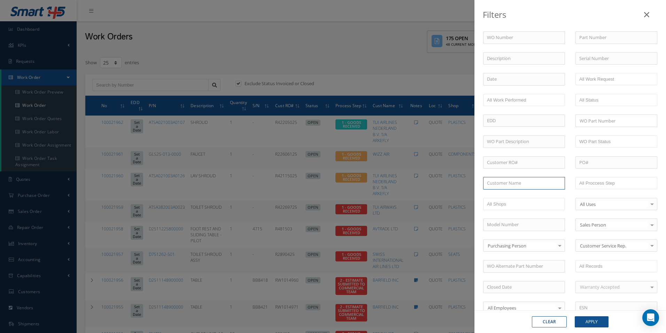
click at [513, 189] on input "text" at bounding box center [524, 183] width 82 height 13
click at [505, 195] on div "JET 2" at bounding box center [524, 195] width 74 height 7
type input "JET 2"
click at [590, 319] on button "Apply" at bounding box center [592, 321] width 34 height 11
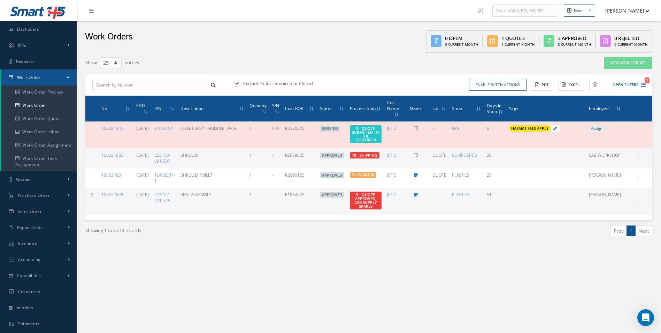
click at [605, 129] on span "Assign" at bounding box center [597, 128] width 16 height 6
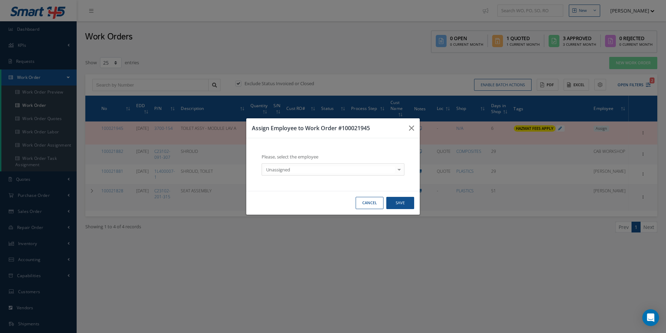
click at [319, 174] on div "Unassigned" at bounding box center [333, 169] width 143 height 13
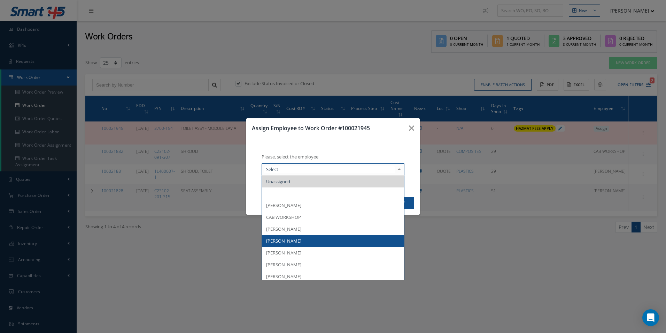
click at [274, 245] on span "[PERSON_NAME]" at bounding box center [333, 241] width 142 height 12
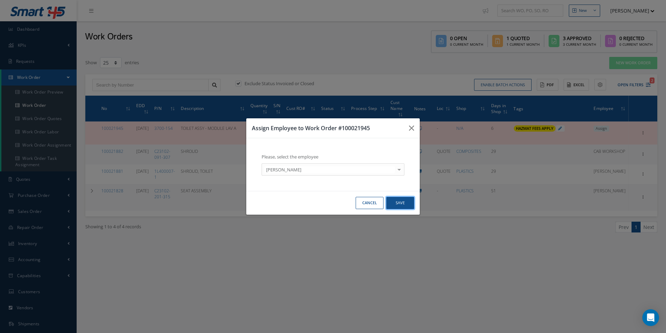
click at [400, 205] on button "Save" at bounding box center [401, 203] width 28 height 12
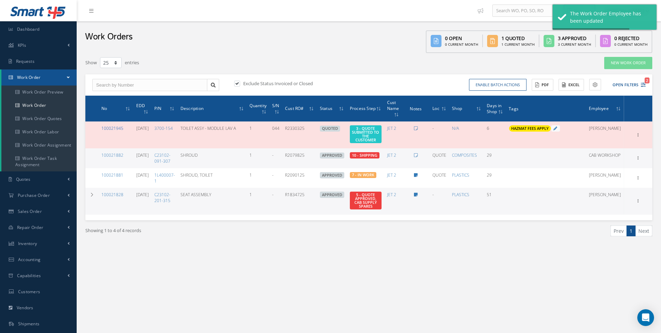
click at [118, 128] on link "100021945" at bounding box center [112, 128] width 22 height 6
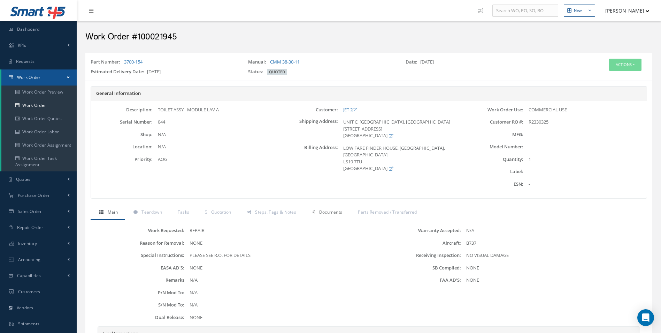
click at [325, 213] on span "Documents" at bounding box center [330, 212] width 23 height 6
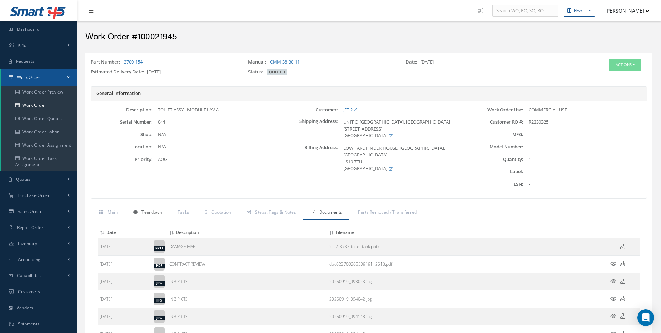
click at [153, 212] on span "Teardown" at bounding box center [152, 212] width 20 height 6
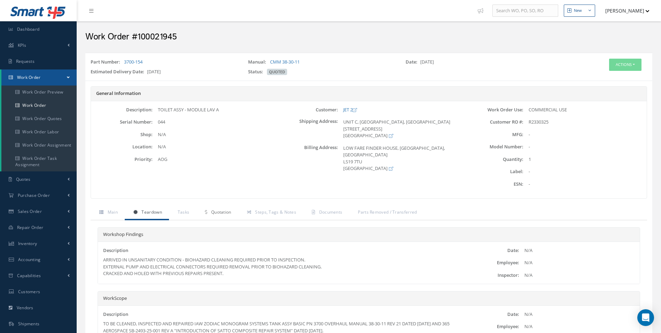
click at [205, 211] on icon at bounding box center [206, 212] width 2 height 4
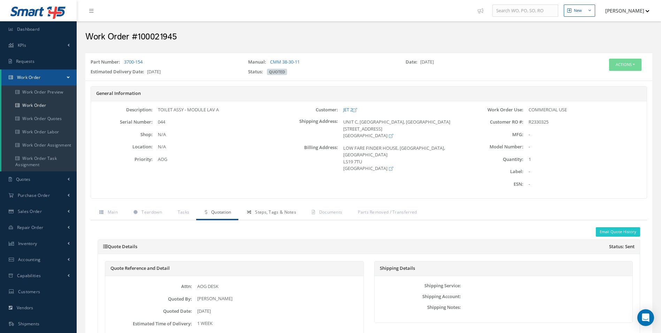
click at [268, 206] on link "Steps, Tags & Notes" at bounding box center [270, 212] width 65 height 15
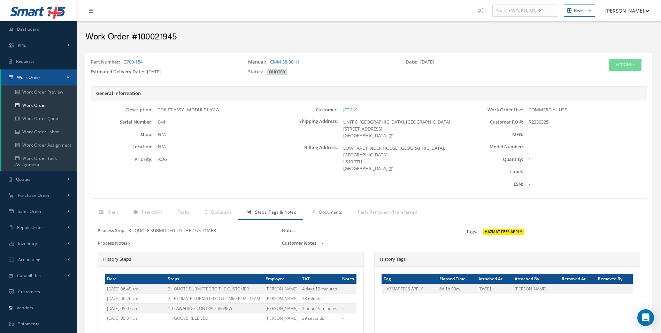
click at [341, 209] on span "Documents" at bounding box center [330, 212] width 23 height 6
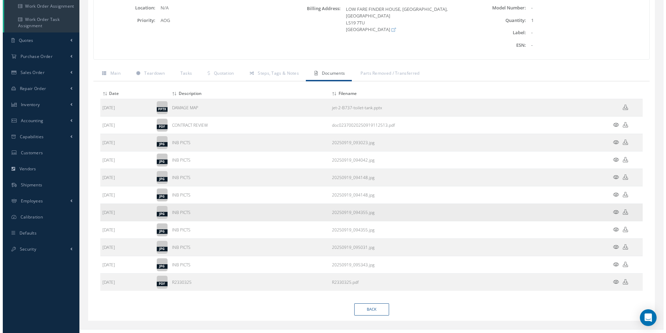
scroll to position [139, 0]
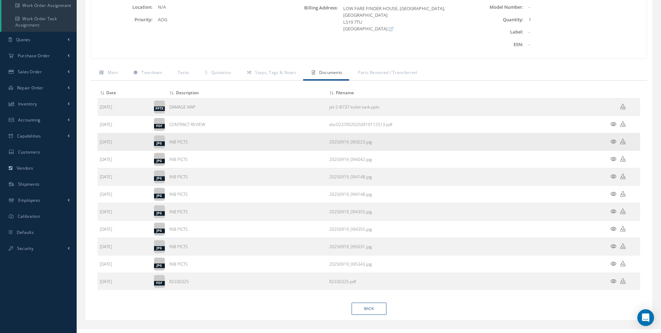
click at [613, 140] on icon at bounding box center [614, 141] width 6 height 5
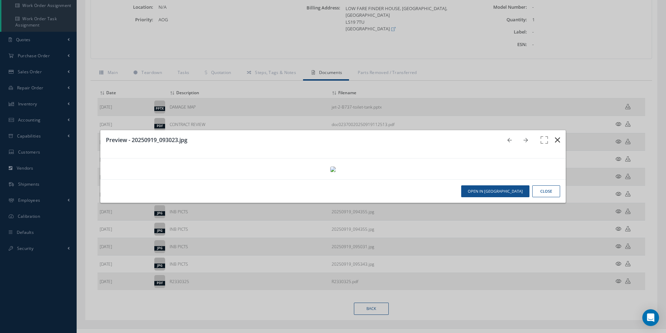
click at [555, 136] on icon "button" at bounding box center [557, 140] width 5 height 8
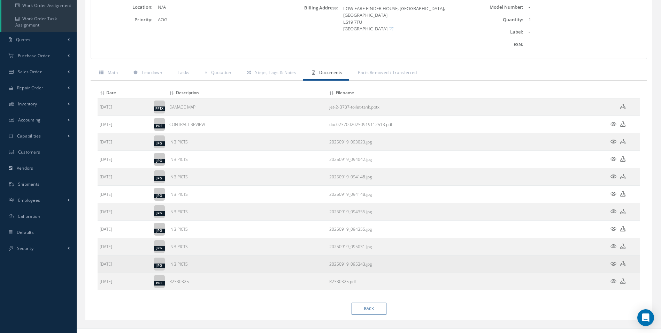
click at [613, 262] on icon at bounding box center [614, 263] width 6 height 5
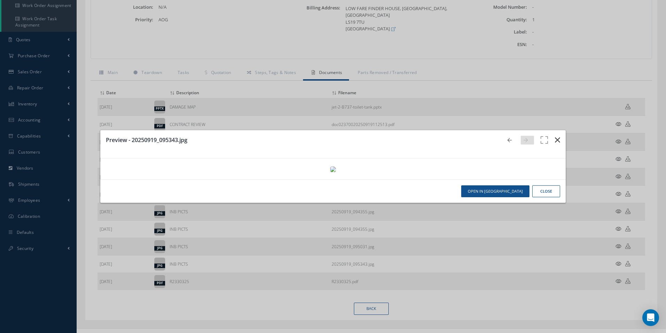
click at [550, 130] on button "button" at bounding box center [558, 140] width 16 height 20
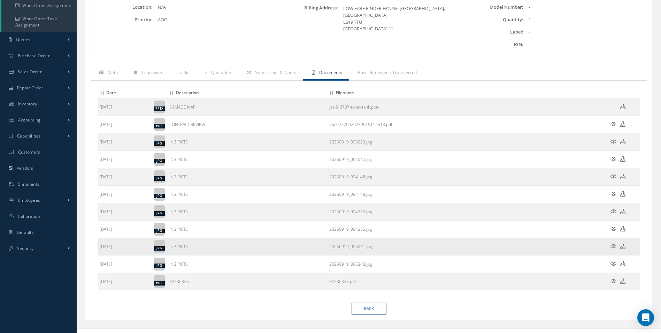
click at [614, 248] on icon at bounding box center [614, 245] width 6 height 5
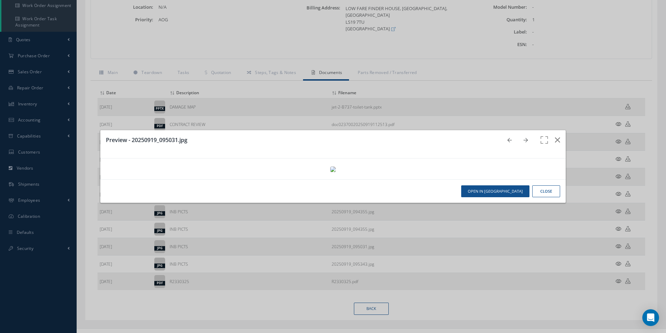
drag, startPoint x: 468, startPoint y: 208, endPoint x: 472, endPoint y: 224, distance: 16.3
click at [336, 172] on img at bounding box center [333, 169] width 6 height 6
click at [558, 130] on button "button" at bounding box center [558, 140] width 16 height 20
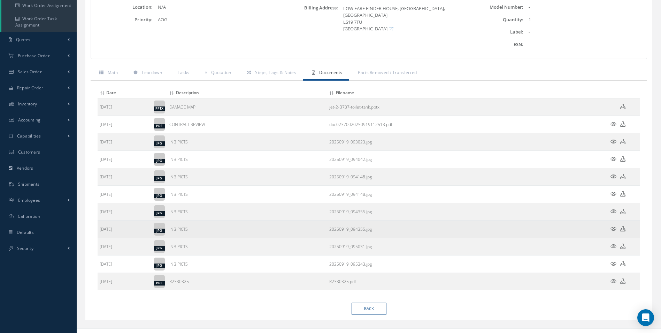
click at [614, 229] on icon at bounding box center [614, 228] width 6 height 5
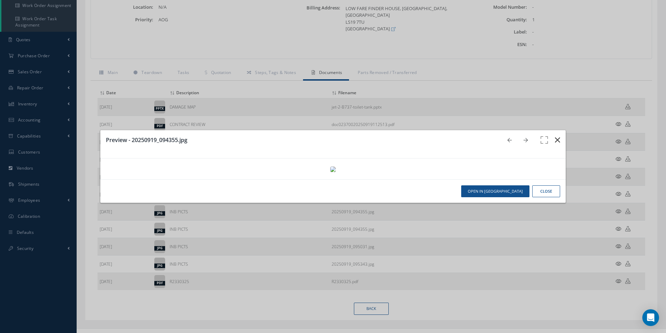
click at [550, 130] on button "button" at bounding box center [558, 140] width 16 height 20
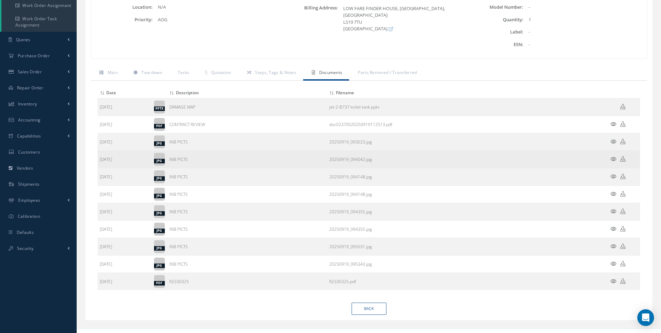
click at [615, 158] on icon at bounding box center [614, 158] width 6 height 5
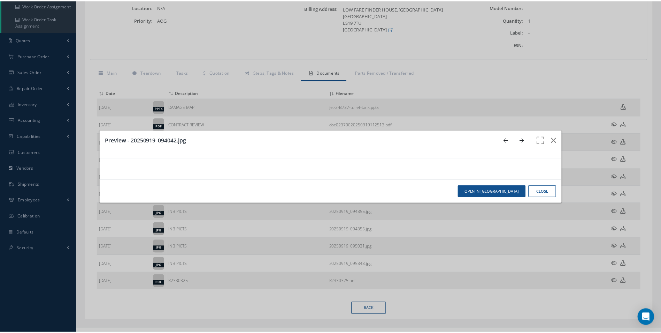
scroll to position [0, 0]
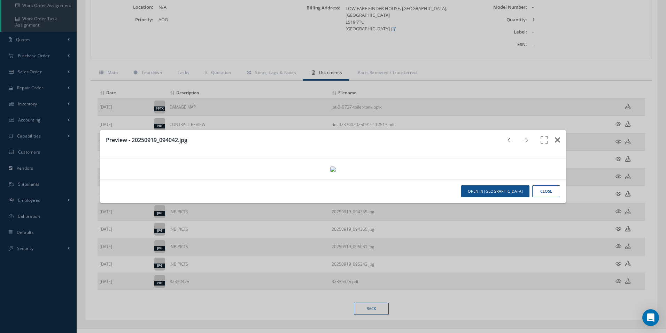
click at [550, 130] on button "button" at bounding box center [558, 140] width 16 height 20
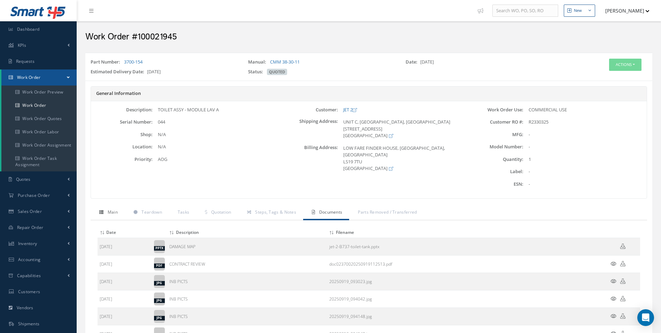
click at [107, 209] on link "Main" at bounding box center [108, 212] width 34 height 15
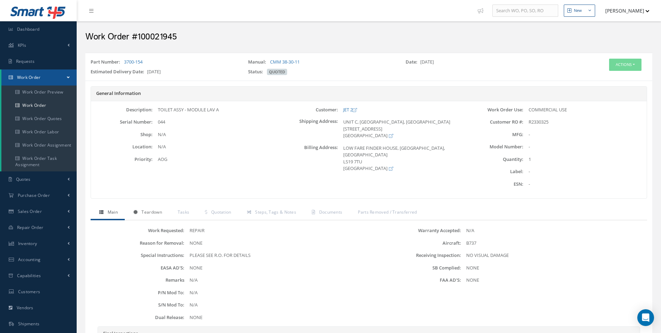
click at [152, 214] on span "Teardown" at bounding box center [152, 212] width 20 height 6
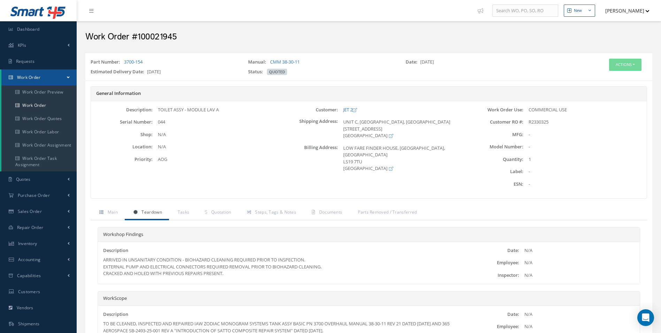
click at [160, 37] on h2 "Work Order #100021945" at bounding box center [368, 37] width 567 height 10
copy h2 "100021945"
click at [538, 121] on span "R2330325" at bounding box center [539, 122] width 20 height 6
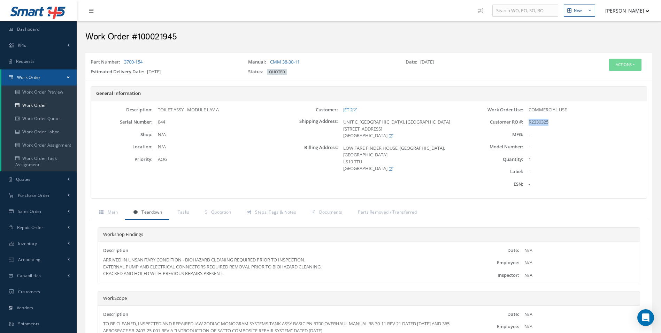
copy span "R2330325"
drag, startPoint x: 152, startPoint y: 60, endPoint x: 124, endPoint y: 61, distance: 27.9
click at [124, 61] on div "Part Number: 3700-154" at bounding box center [164, 64] width 158 height 10
copy link "3700-154"
drag, startPoint x: 168, startPoint y: 123, endPoint x: 157, endPoint y: 123, distance: 11.2
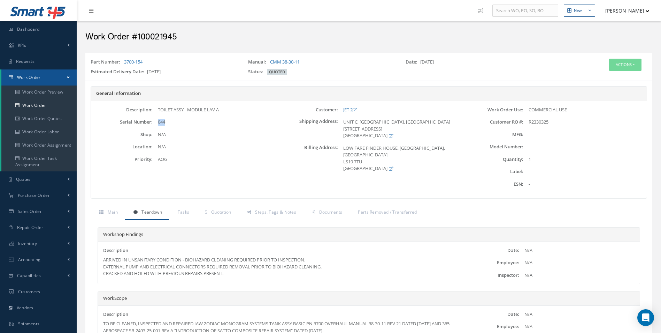
click at [157, 123] on div "044" at bounding box center [214, 122] width 123 height 7
copy span "044"
drag, startPoint x: 342, startPoint y: 107, endPoint x: 355, endPoint y: 109, distance: 13.3
click at [355, 109] on div "JET 2" at bounding box center [399, 109] width 123 height 7
copy link "JET 2"
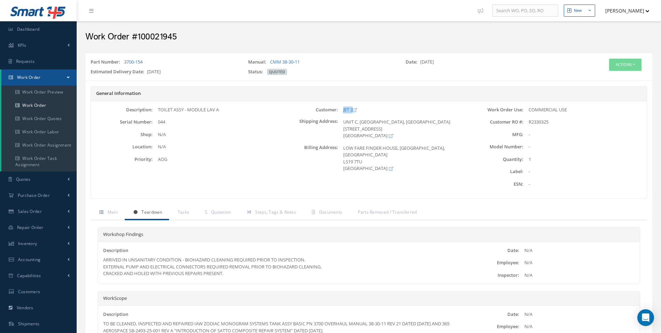
click at [254, 128] on div "Description: TOILET ASSY - MODULE LAV A Serial Number: 044 Shop: N/A Location:" at bounding box center [183, 149] width 185 height 87
drag, startPoint x: 218, startPoint y: 109, endPoint x: 157, endPoint y: 107, distance: 60.7
click at [157, 107] on div "TOILET ASSY - MODULE LAV A" at bounding box center [214, 109] width 123 height 7
copy div "TOILET ASSY - MODULE LAV A"
drag, startPoint x: 307, startPoint y: 62, endPoint x: 280, endPoint y: 62, distance: 27.5
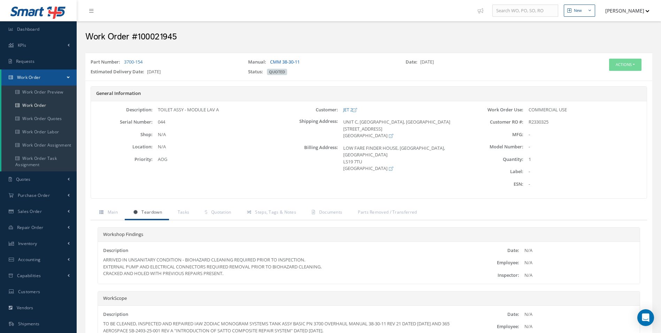
click at [280, 62] on div "Manual: CMM 38-30-11" at bounding box center [322, 64] width 158 height 10
drag, startPoint x: 280, startPoint y: 62, endPoint x: 275, endPoint y: 62, distance: 5.2
click at [275, 62] on link "CMM 38-30-11" at bounding box center [285, 62] width 30 height 6
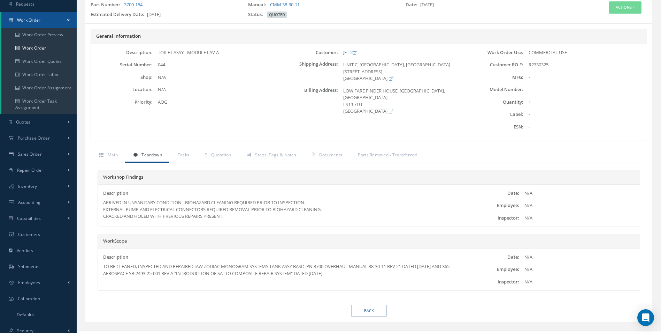
scroll to position [69, 0]
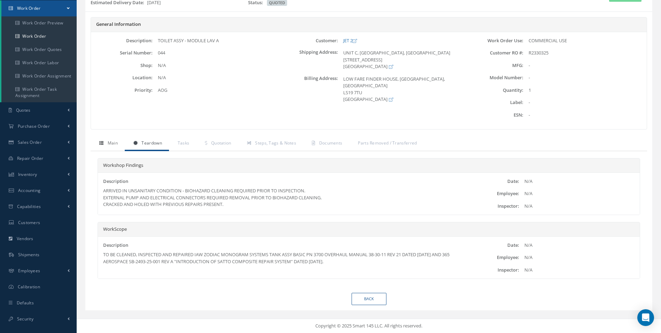
click at [98, 148] on link "Main" at bounding box center [108, 143] width 34 height 15
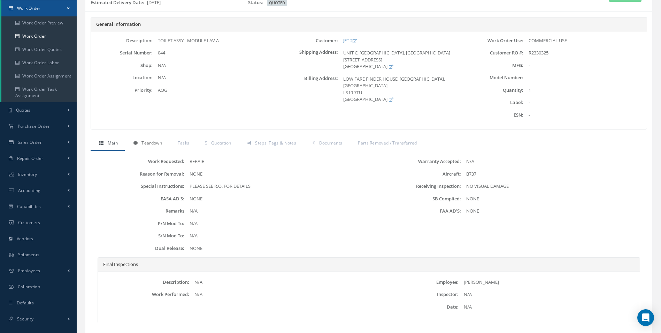
drag, startPoint x: 133, startPoint y: 143, endPoint x: 153, endPoint y: 142, distance: 19.9
click at [134, 143] on icon at bounding box center [135, 143] width 4 height 4
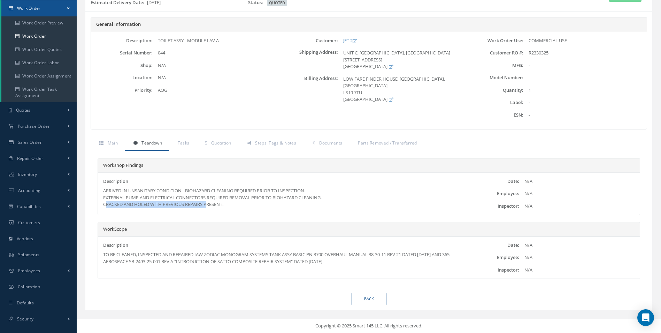
drag, startPoint x: 100, startPoint y: 206, endPoint x: 205, endPoint y: 208, distance: 104.9
click at [205, 208] on div "Description ARRIVED IN UNSANITARY CONDITION - BIOHAZARD CLEANING REQUIRED PRIOR…" at bounding box center [278, 193] width 361 height 30
copy div "CRACKED AND HOLED WITH PREVIOUS REPAIRS"
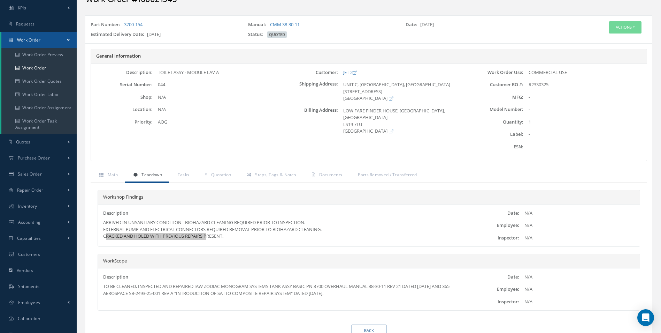
scroll to position [0, 0]
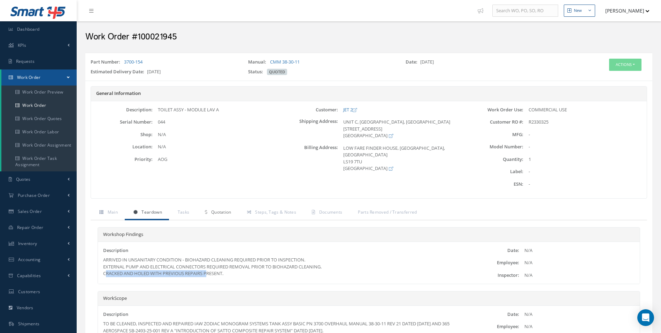
click at [197, 208] on link "Quotation" at bounding box center [217, 212] width 42 height 15
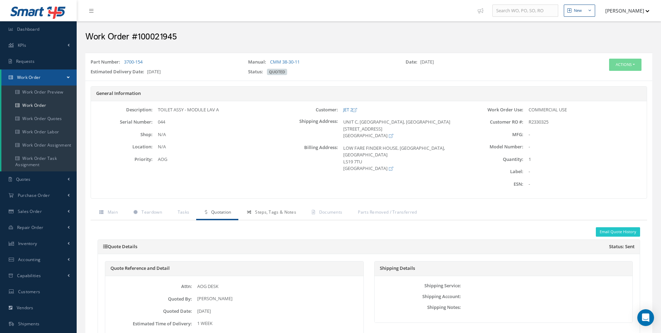
drag, startPoint x: 222, startPoint y: 212, endPoint x: 267, endPoint y: 212, distance: 44.6
click at [223, 212] on span "Quotation" at bounding box center [221, 212] width 20 height 6
click at [267, 212] on span "Steps, Tags & Notes" at bounding box center [275, 212] width 41 height 6
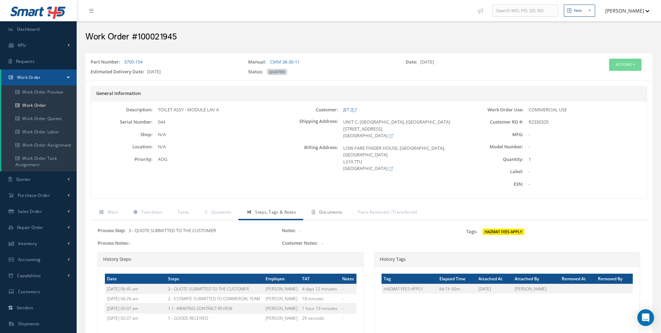
click at [329, 215] on span "Documents" at bounding box center [330, 212] width 23 height 6
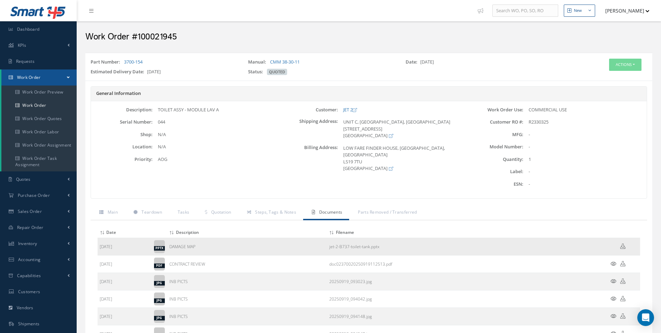
click at [623, 245] on icon at bounding box center [622, 245] width 5 height 5
click at [618, 64] on button "Actions" at bounding box center [625, 65] width 32 height 12
click at [606, 76] on link "Edit" at bounding box center [615, 77] width 56 height 9
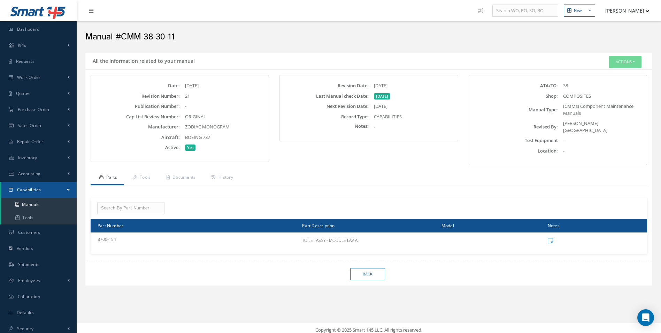
drag, startPoint x: 234, startPoint y: 128, endPoint x: 186, endPoint y: 127, distance: 47.4
click at [186, 127] on div "ZODIAC MONOGRAM" at bounding box center [223, 126] width 87 height 7
copy span "ZODIAC MONOGRAM"
drag, startPoint x: 212, startPoint y: 105, endPoint x: 202, endPoint y: 53, distance: 52.2
click at [212, 103] on div "-" at bounding box center [223, 106] width 87 height 7
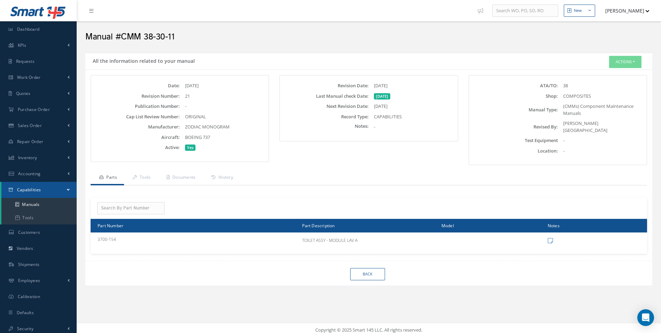
drag, startPoint x: 196, startPoint y: 45, endPoint x: 122, endPoint y: 38, distance: 73.8
click at [122, 38] on div "Manual #CMM 38-30-11" at bounding box center [369, 35] width 578 height 21
copy h2 "CMM 38-30-11"
drag, startPoint x: 231, startPoint y: 108, endPoint x: 197, endPoint y: 105, distance: 35.0
click at [231, 108] on div "-" at bounding box center [223, 106] width 87 height 7
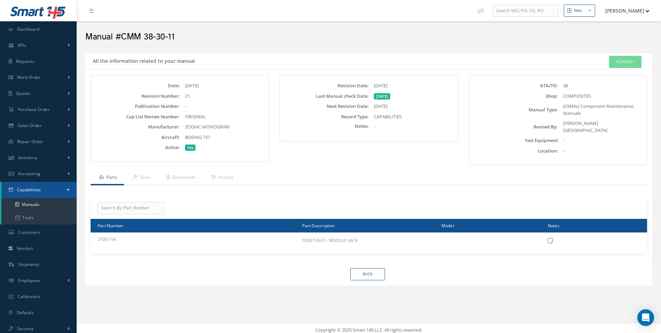
drag, startPoint x: 404, startPoint y: 87, endPoint x: 336, endPoint y: 86, distance: 68.0
click at [336, 86] on div "Revision Date: 06/30/1999" at bounding box center [369, 85] width 174 height 7
click at [204, 95] on div "21" at bounding box center [223, 96] width 87 height 7
drag, startPoint x: 198, startPoint y: 94, endPoint x: 191, endPoint y: 95, distance: 7.0
click at [191, 95] on div "21" at bounding box center [223, 96] width 87 height 7
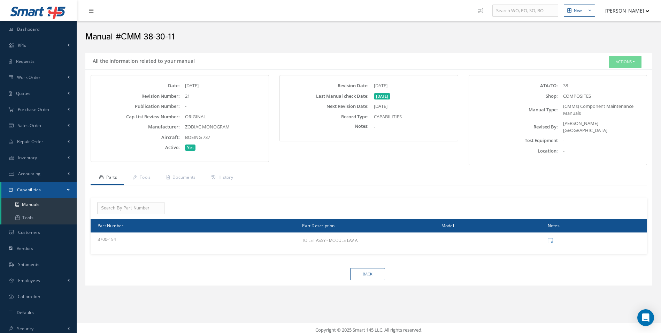
drag, startPoint x: 413, startPoint y: 82, endPoint x: 336, endPoint y: 84, distance: 77.4
click at [336, 84] on div "Revision Date: 06/30/1999 Last Manual check Date: 09/18/2025 Next Revision Date…" at bounding box center [369, 108] width 178 height 66
copy div "Revision Date: 06/30/1999"
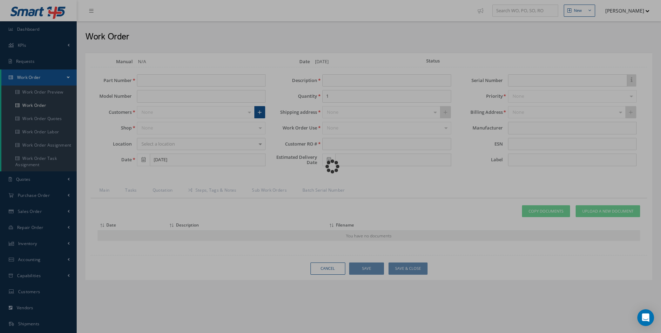
type input "3700-154"
type input "[DATE]"
type input "TOILET ASSY - MODULE LAV A"
type input "R2330325"
type input "[DATE]"
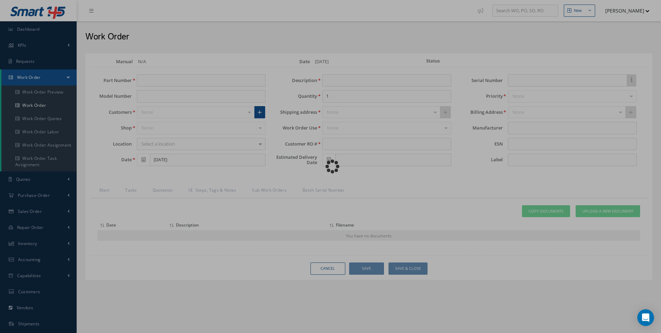
type input "044"
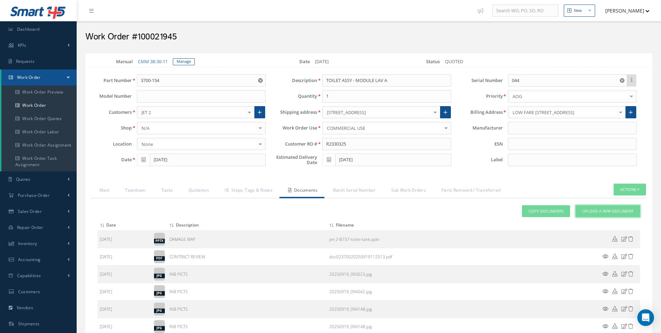
click at [612, 212] on span "Upload a New Document" at bounding box center [607, 211] width 51 height 6
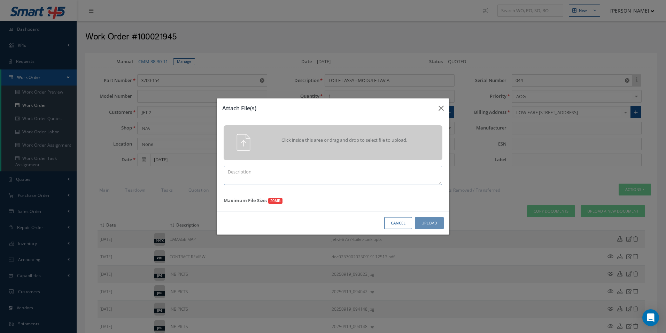
click at [281, 169] on textarea at bounding box center [333, 175] width 218 height 19
type textarea "FINISH"
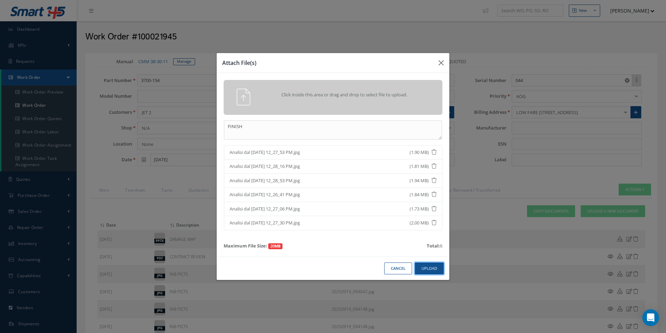
click at [441, 272] on button "Upload" at bounding box center [429, 268] width 29 height 12
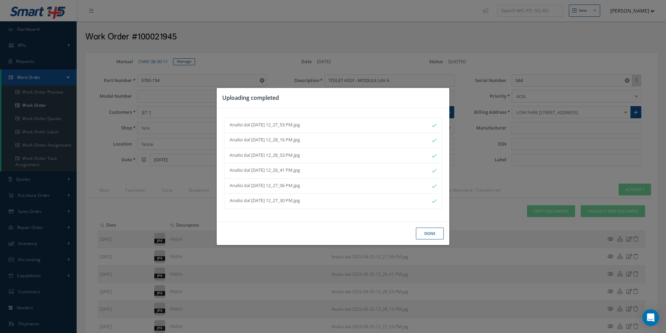
click at [445, 232] on div "Done" at bounding box center [333, 233] width 233 height 24
click at [430, 235] on button "Done" at bounding box center [430, 233] width 28 height 12
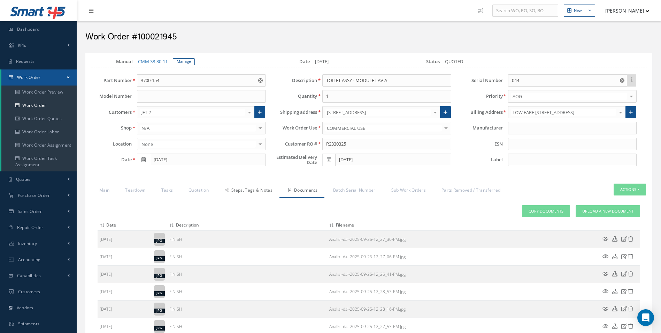
click at [261, 183] on link "Steps, Tags & Notes" at bounding box center [248, 190] width 64 height 15
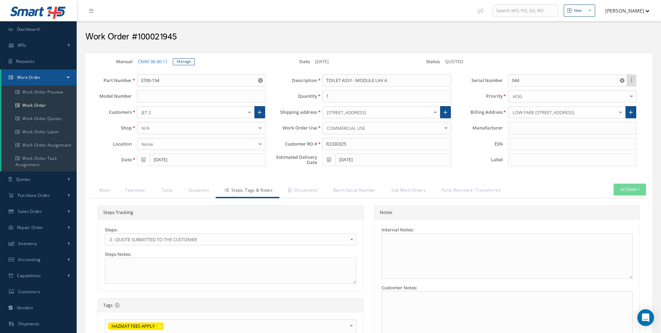
click at [180, 240] on span "3 - QUOTE SUBMITTED TO THE CUSTOMER" at bounding box center [228, 239] width 238 height 8
click at [109, 189] on link "Main" at bounding box center [104, 190] width 26 height 15
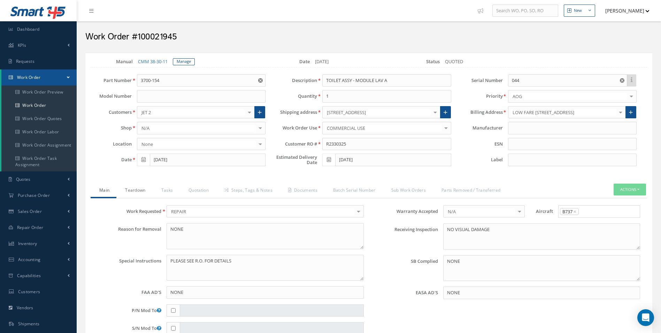
click at [126, 188] on link "Teardown" at bounding box center [134, 190] width 36 height 15
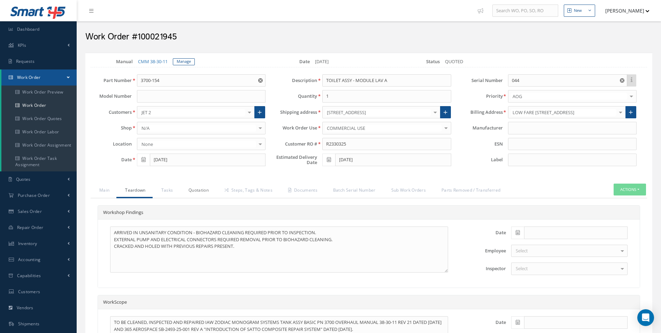
click at [182, 185] on link "Quotation" at bounding box center [198, 190] width 36 height 15
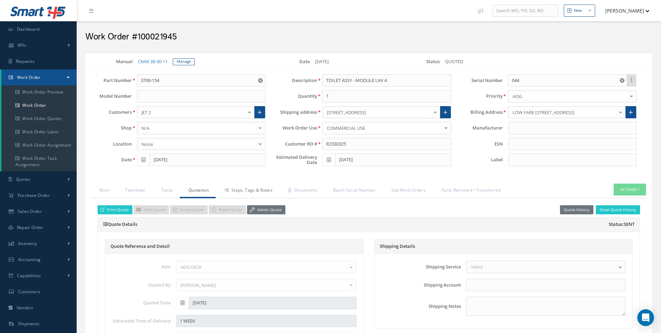
click at [218, 188] on link "Steps, Tags & Notes" at bounding box center [248, 190] width 64 height 15
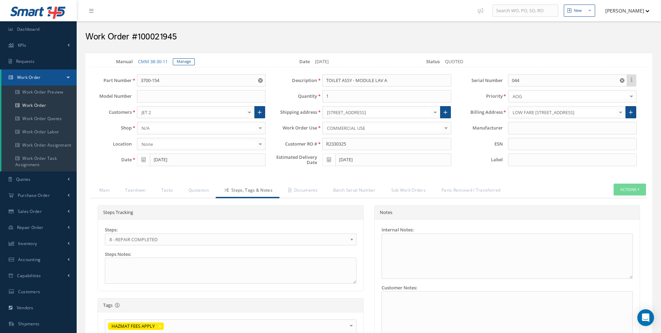
click at [264, 193] on link "Steps, Tags & Notes" at bounding box center [248, 190] width 64 height 15
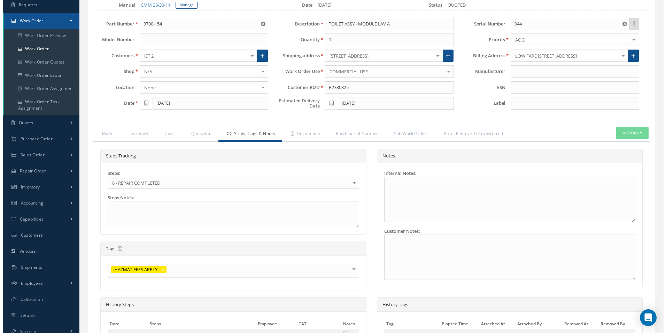
scroll to position [171, 0]
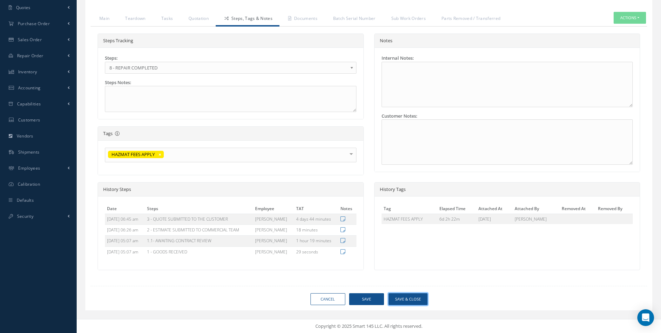
click at [420, 295] on button "Save & Close" at bounding box center [408, 299] width 39 height 12
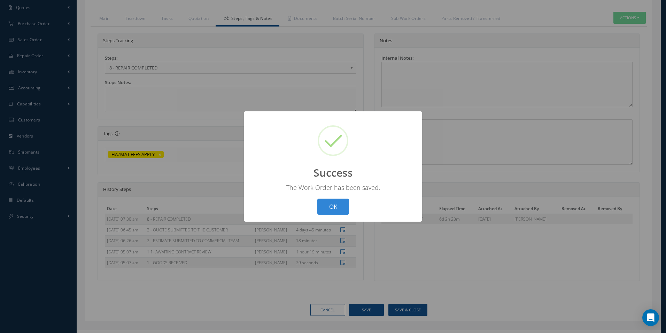
click at [338, 216] on div "? ! i Success × The Work Order has been saved. OK Cancel" at bounding box center [333, 166] width 178 height 110
click at [342, 210] on button "OK" at bounding box center [334, 206] width 32 height 16
select select "25"
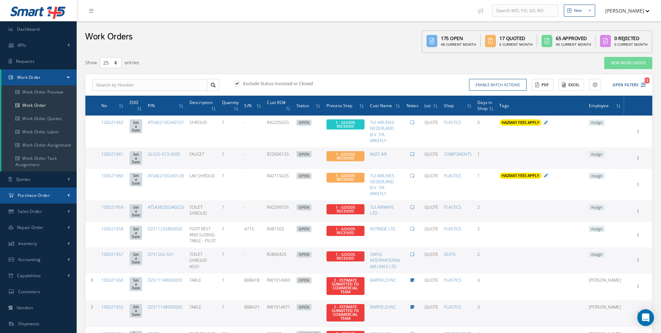
click at [42, 197] on span "Purchase Order" at bounding box center [34, 195] width 32 height 6
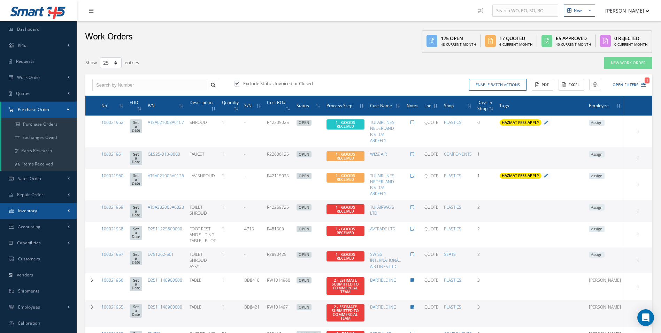
click at [35, 208] on span "Inventory" at bounding box center [27, 210] width 19 height 6
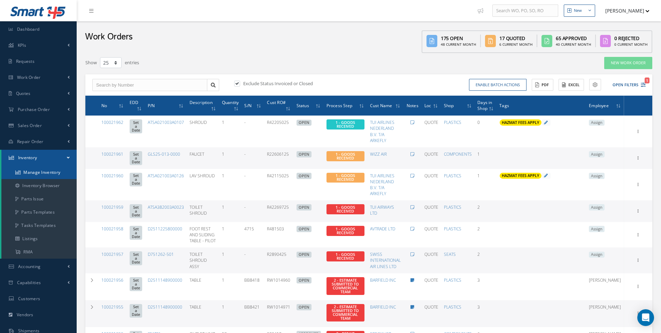
click at [30, 175] on link "Manage Inventory" at bounding box center [38, 172] width 75 height 13
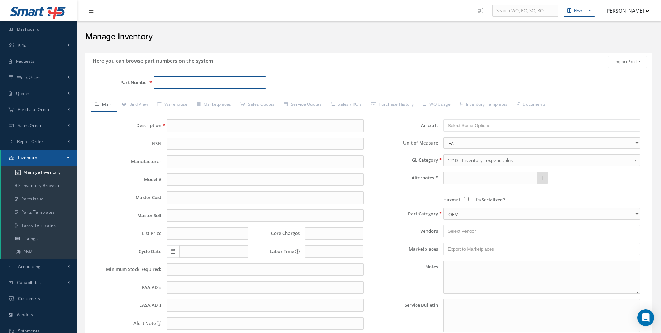
click at [163, 80] on input "Part Number" at bounding box center [210, 82] width 113 height 13
click at [196, 83] on input "SA10-11" at bounding box center [210, 82] width 113 height 13
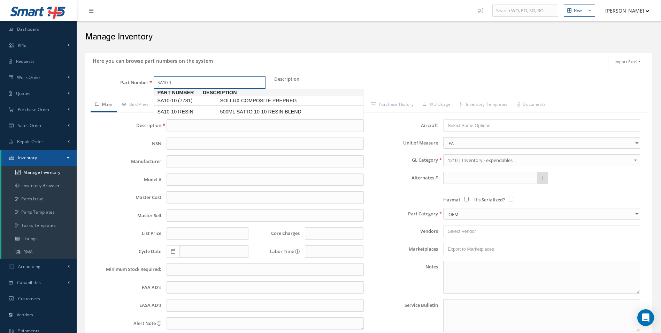
click at [201, 101] on span "SA10-10 (7781)" at bounding box center [187, 100] width 63 height 7
type input "SA10-10 (7781)"
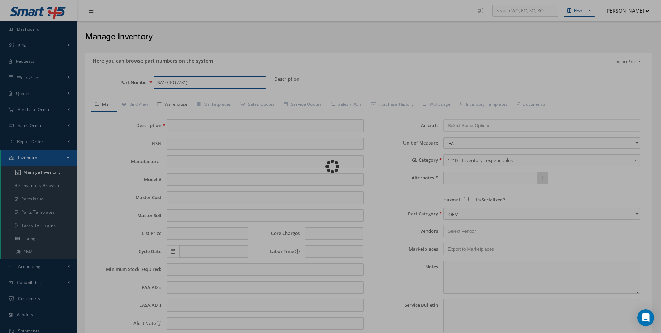
type input "SOLLUX COMPOSITE PREPREG"
type input "245.00"
type input "0.00"
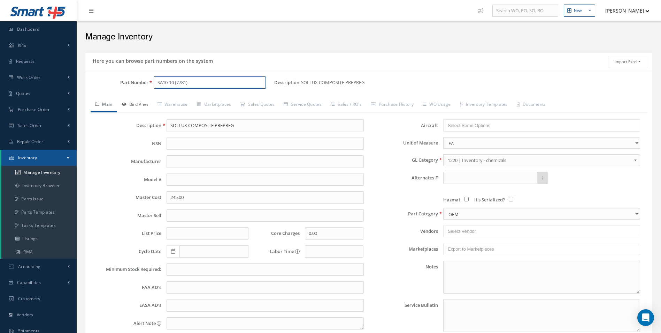
type input "SA10-10 (7781)"
click at [137, 104] on link "Bird View" at bounding box center [135, 105] width 36 height 15
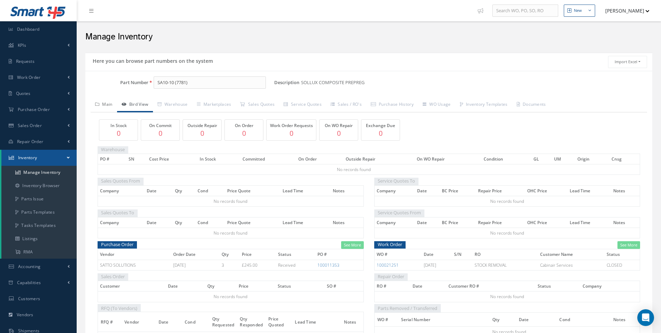
click at [108, 106] on link "Main" at bounding box center [104, 105] width 26 height 15
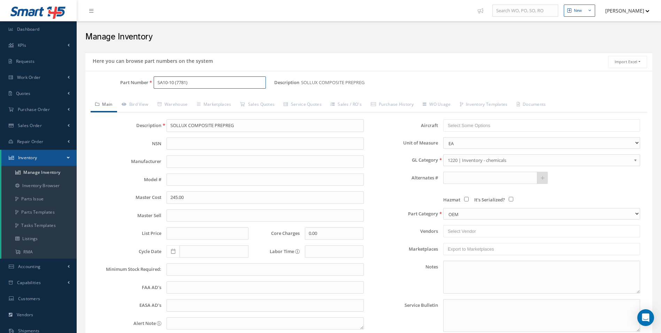
drag, startPoint x: 174, startPoint y: 81, endPoint x: 154, endPoint y: 81, distance: 19.5
click at [154, 81] on input "SA10-10 (7781)" at bounding box center [210, 82] width 113 height 13
drag, startPoint x: 246, startPoint y: 124, endPoint x: 155, endPoint y: 130, distance: 91.9
click at [155, 130] on div "Description SOLLUX COMPOSITE PREPREG" at bounding box center [230, 125] width 277 height 13
drag, startPoint x: 36, startPoint y: 82, endPoint x: 40, endPoint y: 98, distance: 17.1
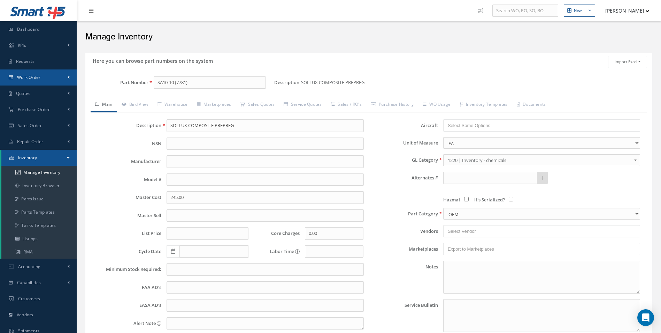
click at [36, 82] on link "Work Order" at bounding box center [38, 77] width 77 height 16
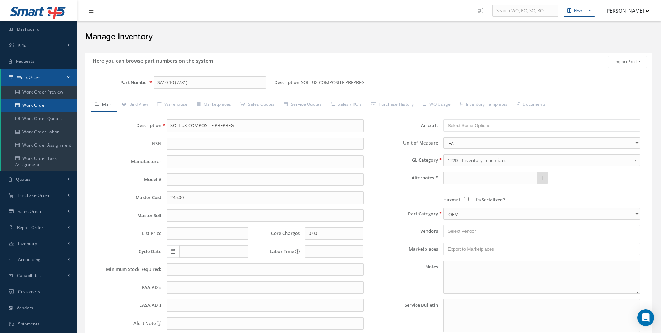
click at [38, 107] on link "Work Order" at bounding box center [38, 105] width 75 height 13
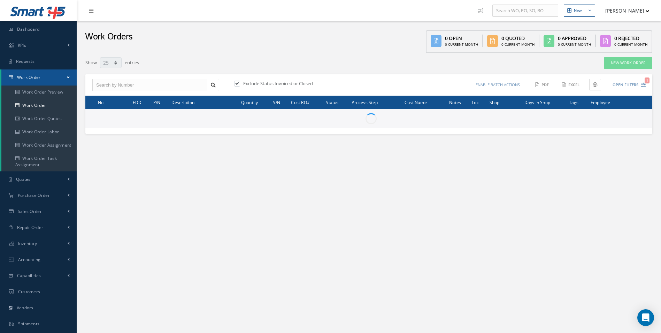
select select "25"
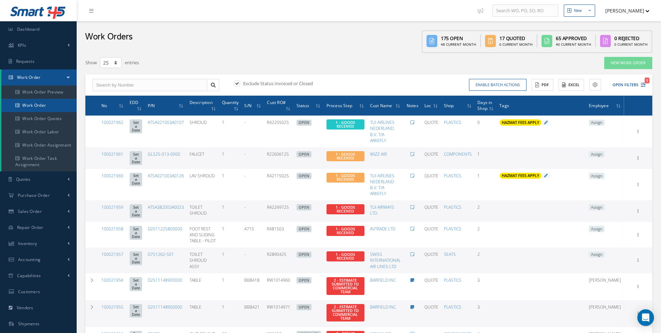
click at [36, 105] on link "Work Order" at bounding box center [38, 105] width 75 height 13
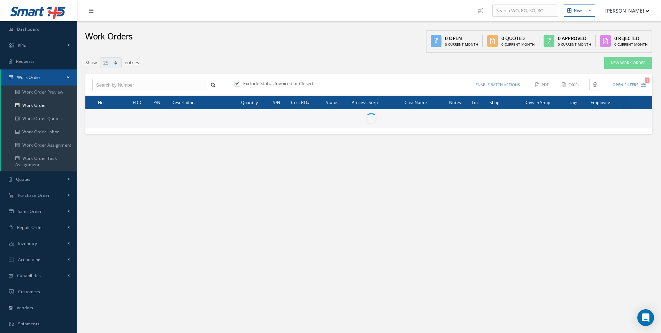
select select "25"
